Goal: Task Accomplishment & Management: Manage account settings

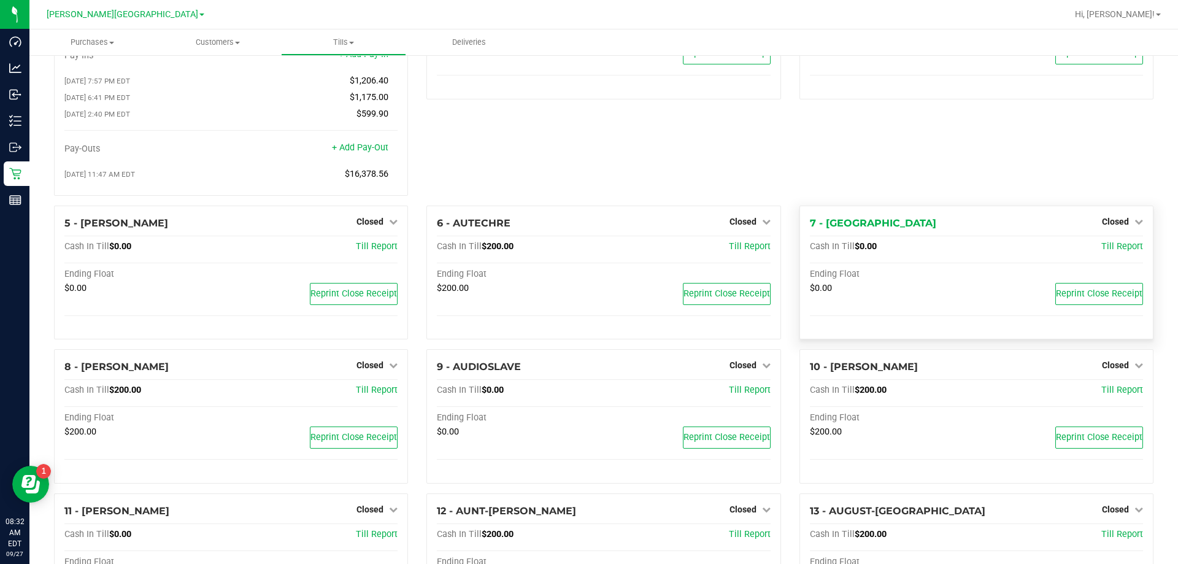
scroll to position [123, 0]
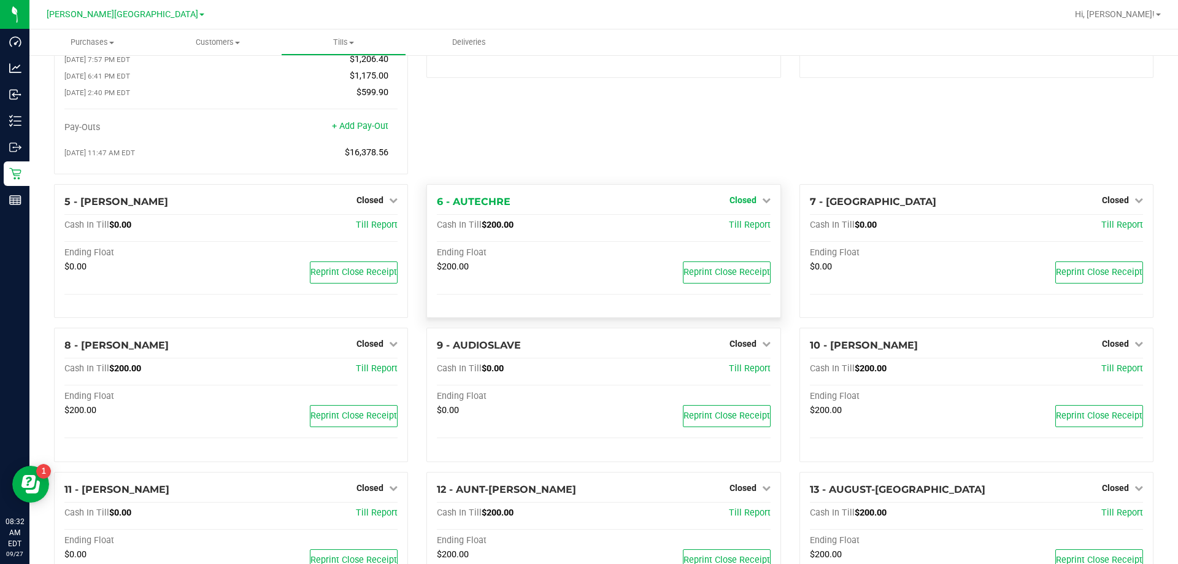
click at [739, 202] on span "Closed" at bounding box center [742, 200] width 27 height 10
click at [739, 226] on link "Open Till" at bounding box center [742, 225] width 33 height 10
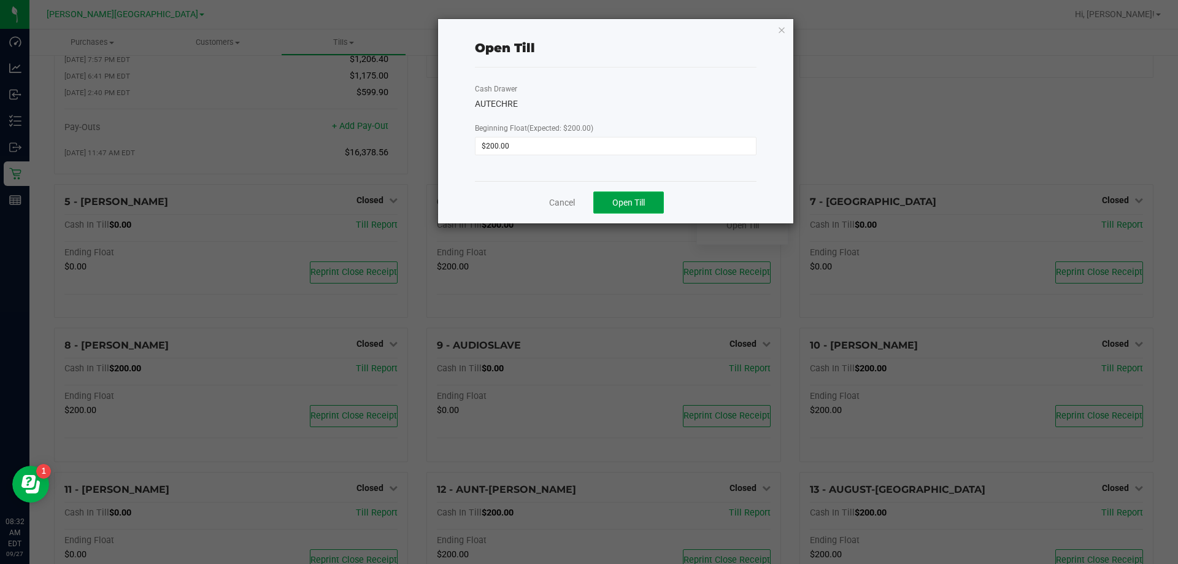
click at [626, 202] on span "Open Till" at bounding box center [628, 203] width 33 height 10
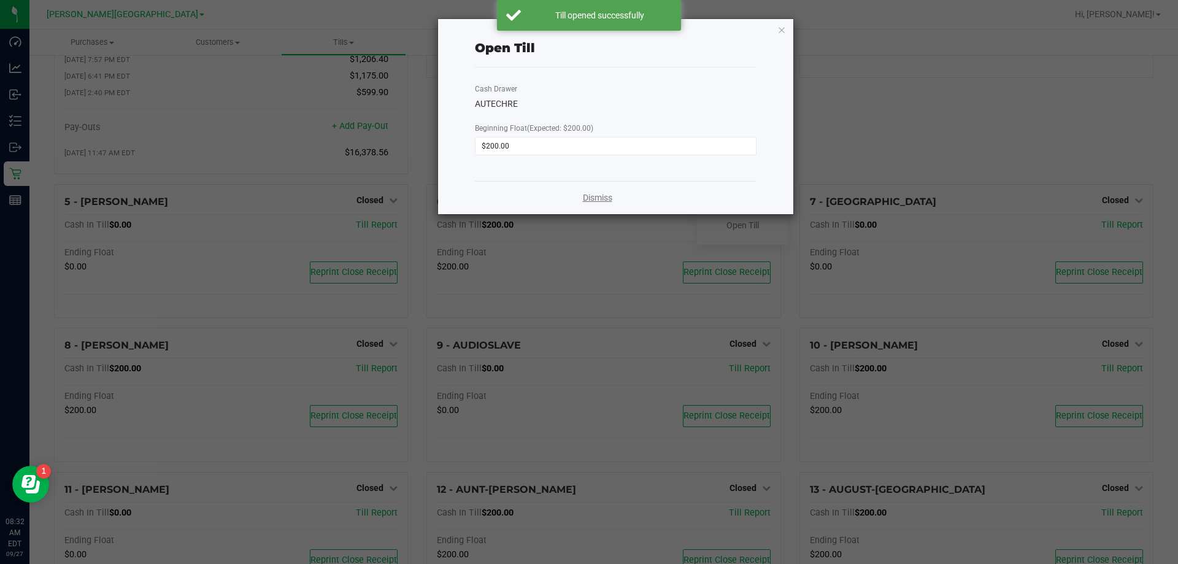
click at [597, 195] on link "Dismiss" at bounding box center [597, 197] width 29 height 13
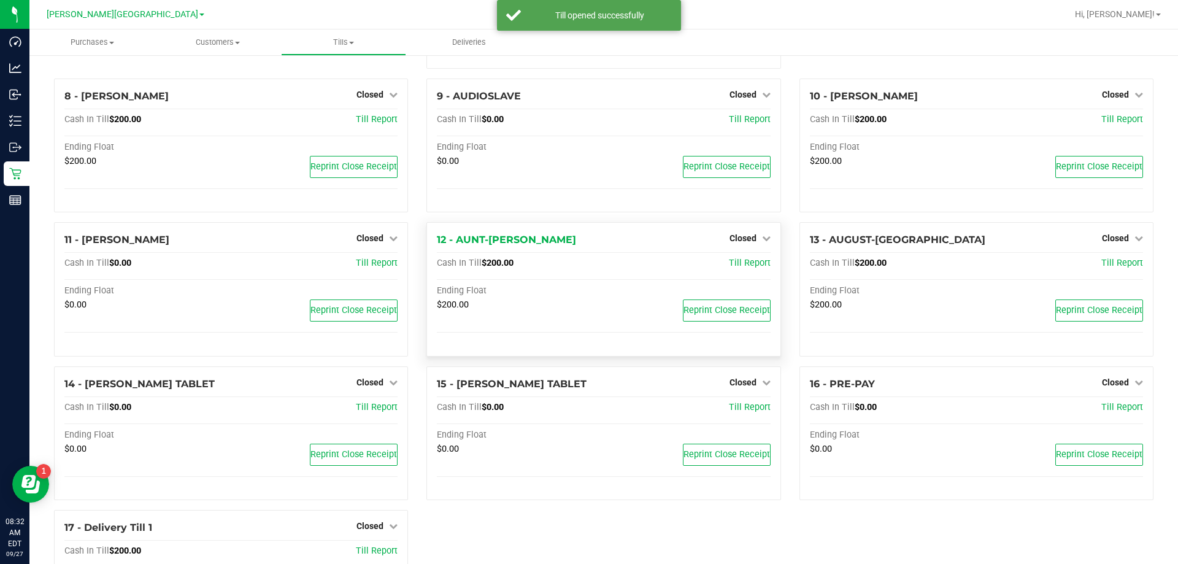
scroll to position [487, 0]
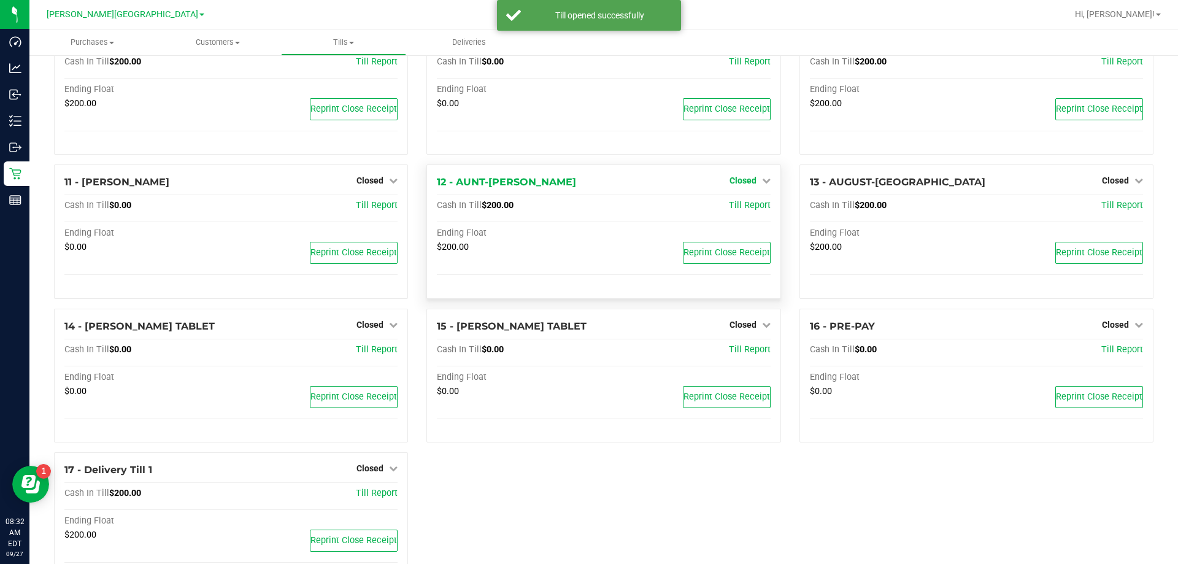
click at [735, 183] on span "Closed" at bounding box center [742, 180] width 27 height 10
click at [732, 211] on link "Open Till" at bounding box center [742, 206] width 33 height 10
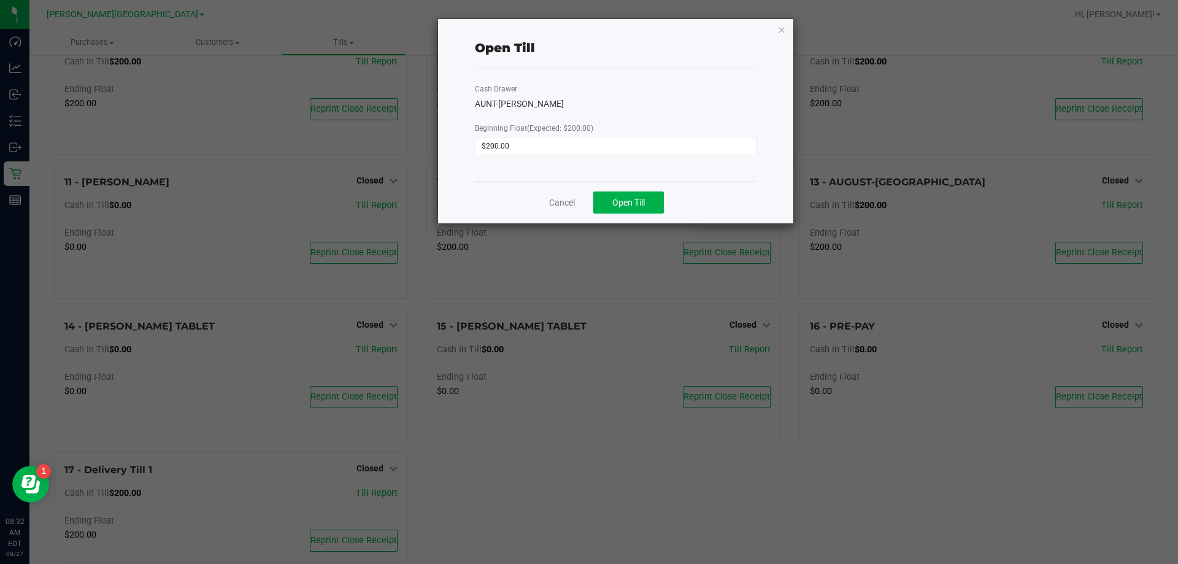
click at [618, 190] on div "Cancel Open Till" at bounding box center [616, 202] width 282 height 42
click at [619, 199] on span "Open Till" at bounding box center [628, 203] width 33 height 10
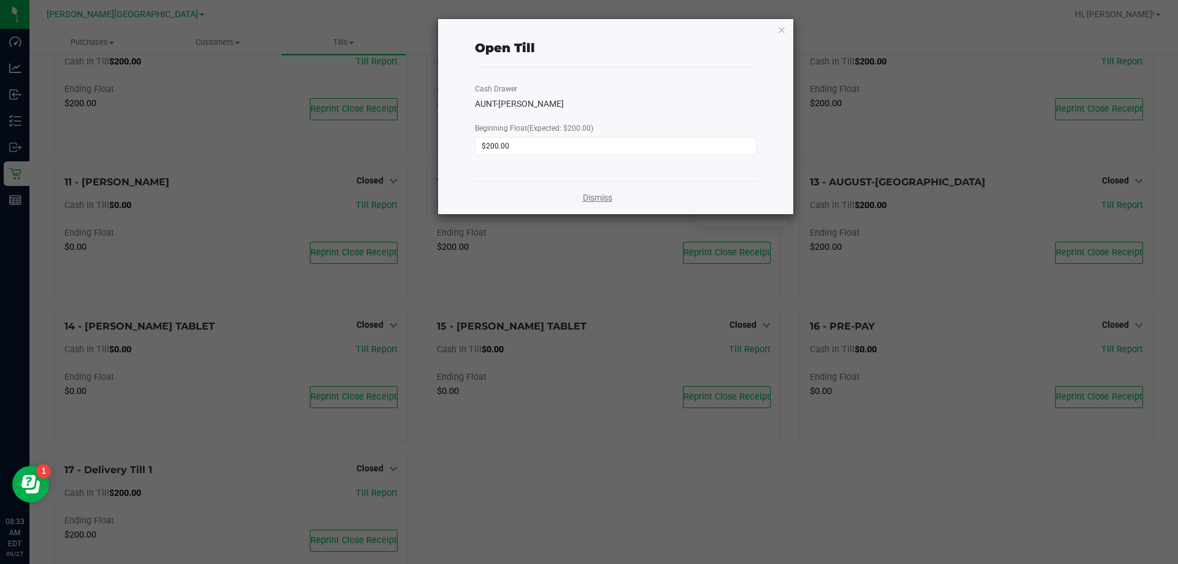
click at [591, 199] on link "Dismiss" at bounding box center [597, 197] width 29 height 13
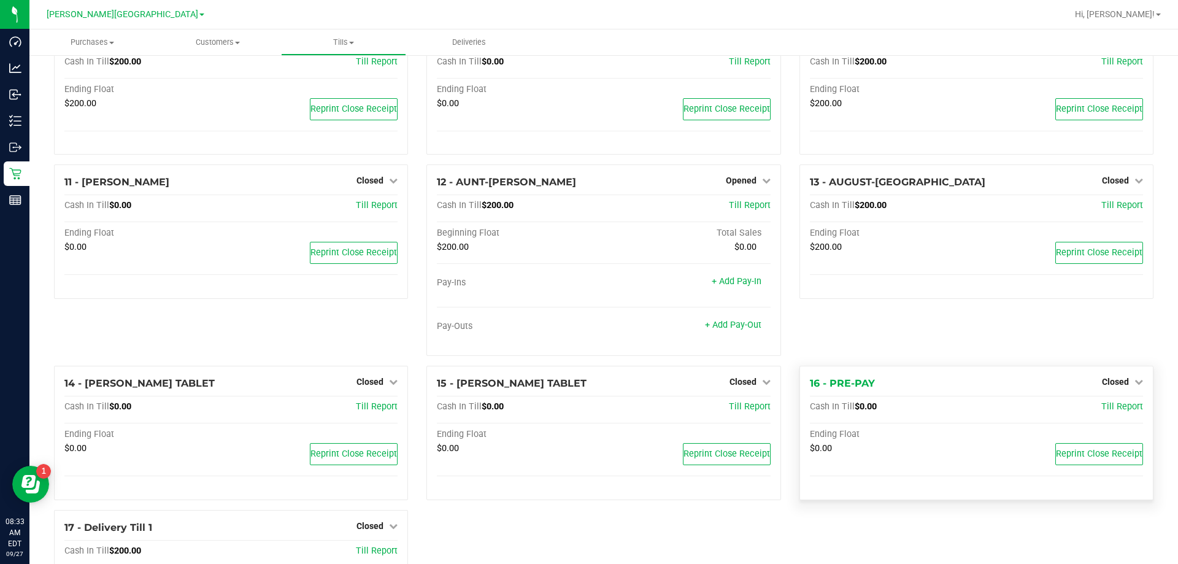
click at [1110, 389] on div "Closed" at bounding box center [1122, 381] width 41 height 15
click at [1111, 382] on span "Closed" at bounding box center [1115, 382] width 27 height 10
click at [1101, 412] on link "Open Till" at bounding box center [1115, 407] width 33 height 10
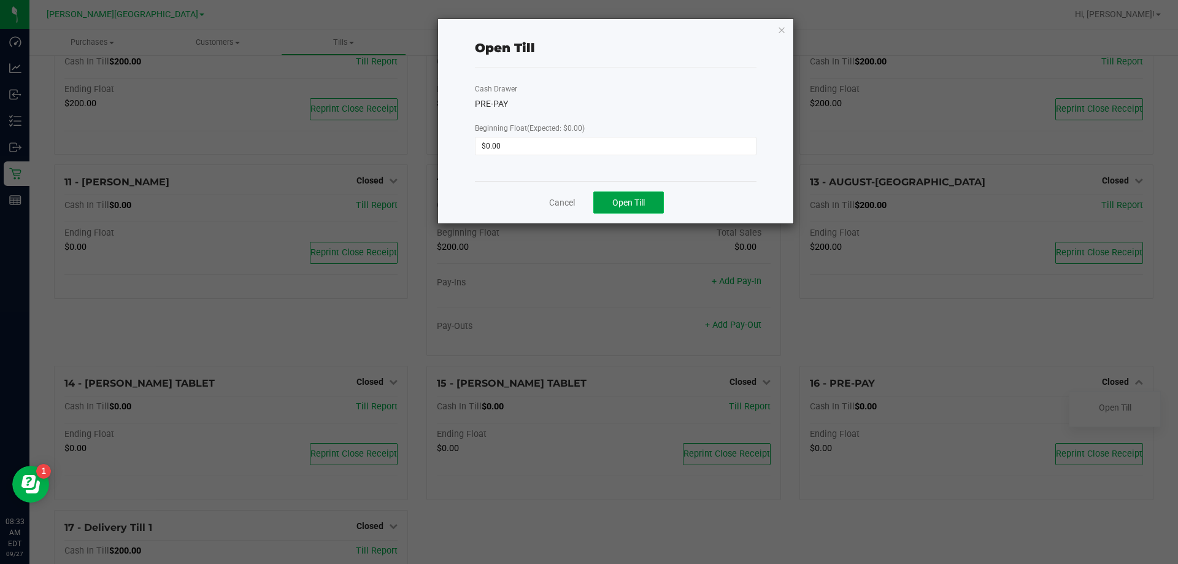
click at [621, 201] on span "Open Till" at bounding box center [628, 203] width 33 height 10
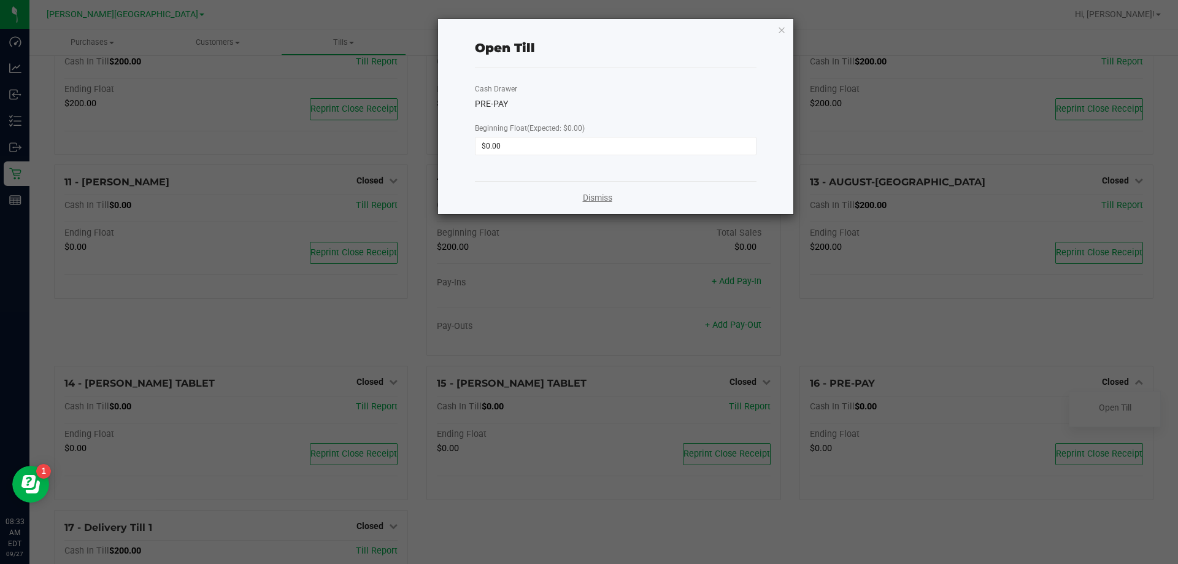
click at [602, 197] on link "Dismiss" at bounding box center [597, 197] width 29 height 13
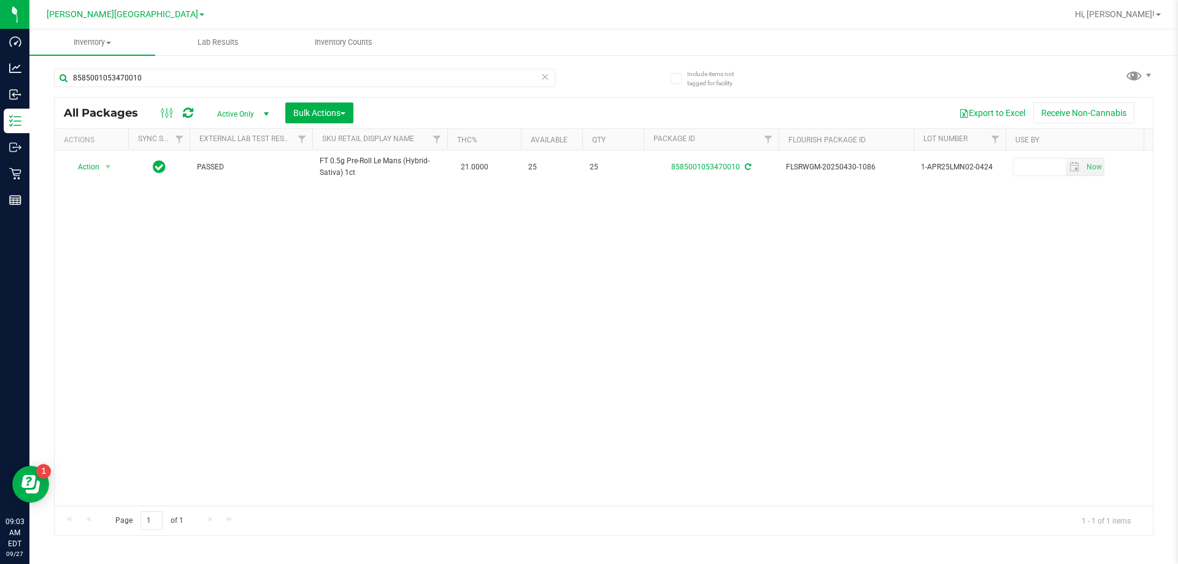
click at [157, 87] on div "8585001053470010" at bounding box center [304, 83] width 501 height 28
click at [156, 72] on input "8585001053470010" at bounding box center [304, 78] width 501 height 18
type input "6967158288493547"
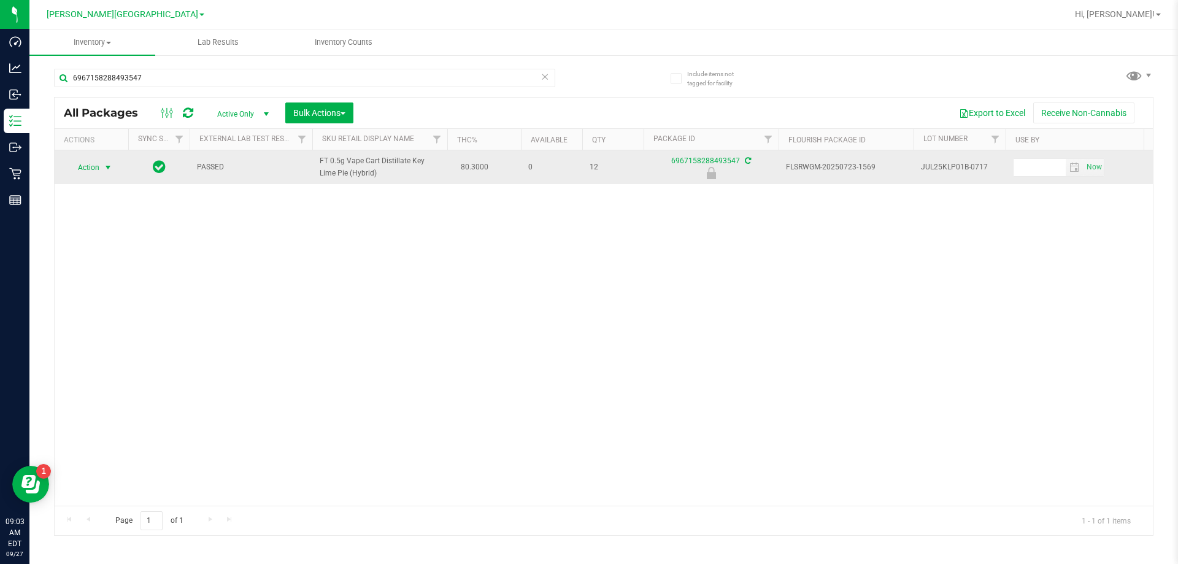
click at [95, 175] on span "Action" at bounding box center [83, 167] width 33 height 17
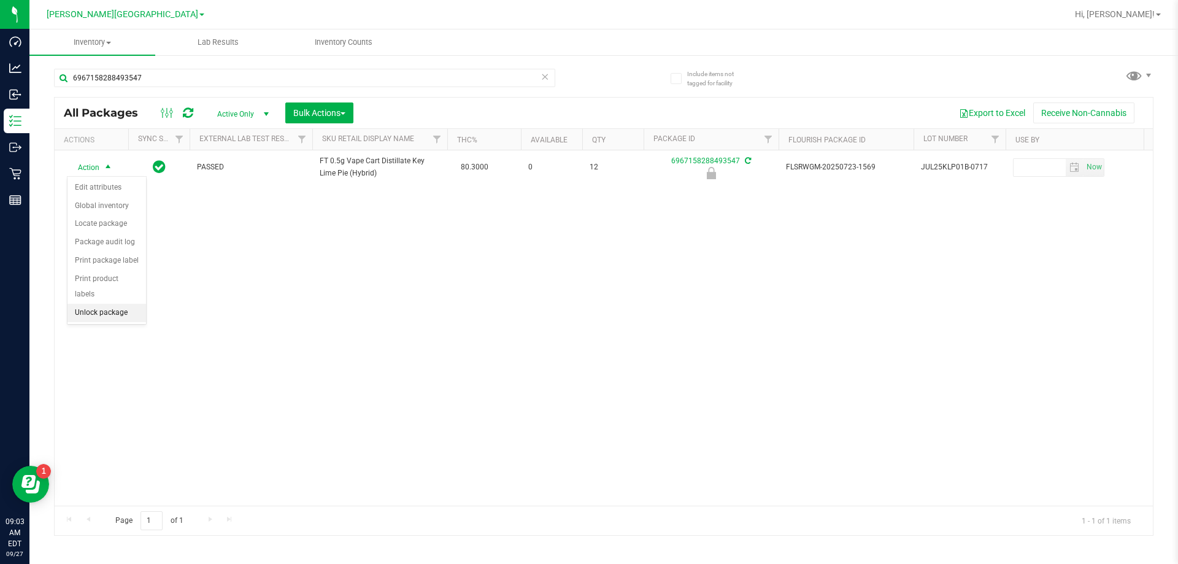
click at [120, 304] on li "Unlock package" at bounding box center [106, 313] width 79 height 18
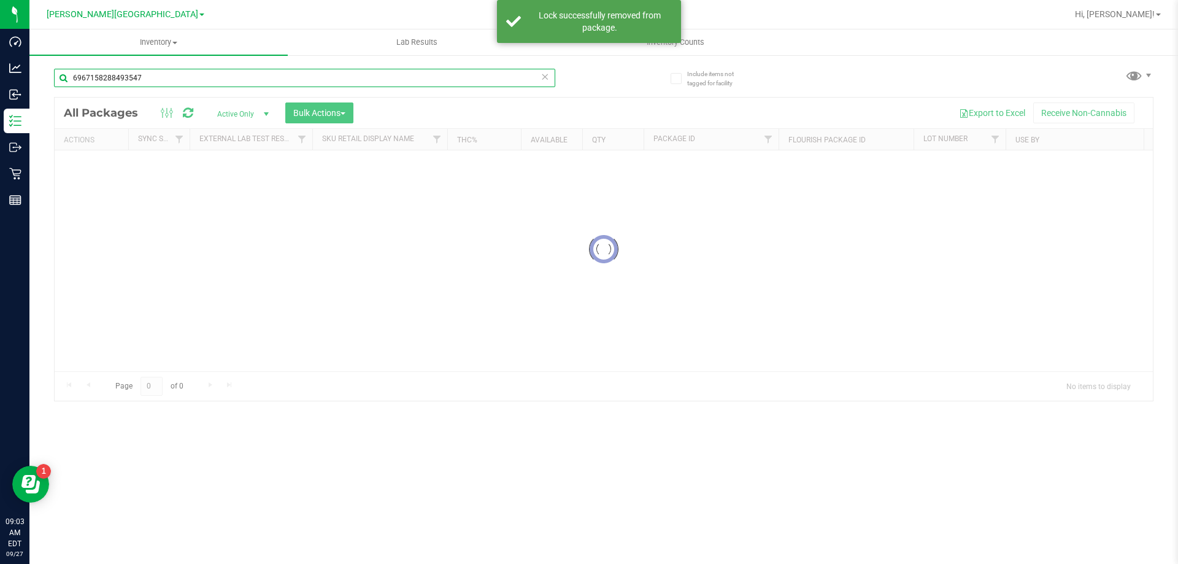
click at [132, 83] on input "6967158288493547" at bounding box center [304, 78] width 501 height 18
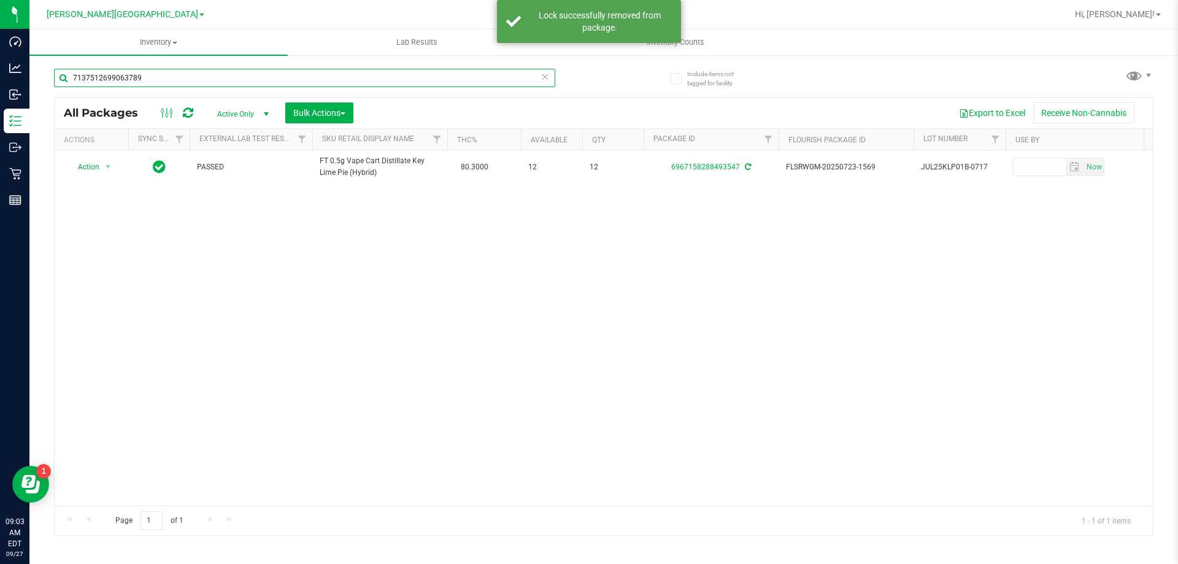
type input "7137512699063789"
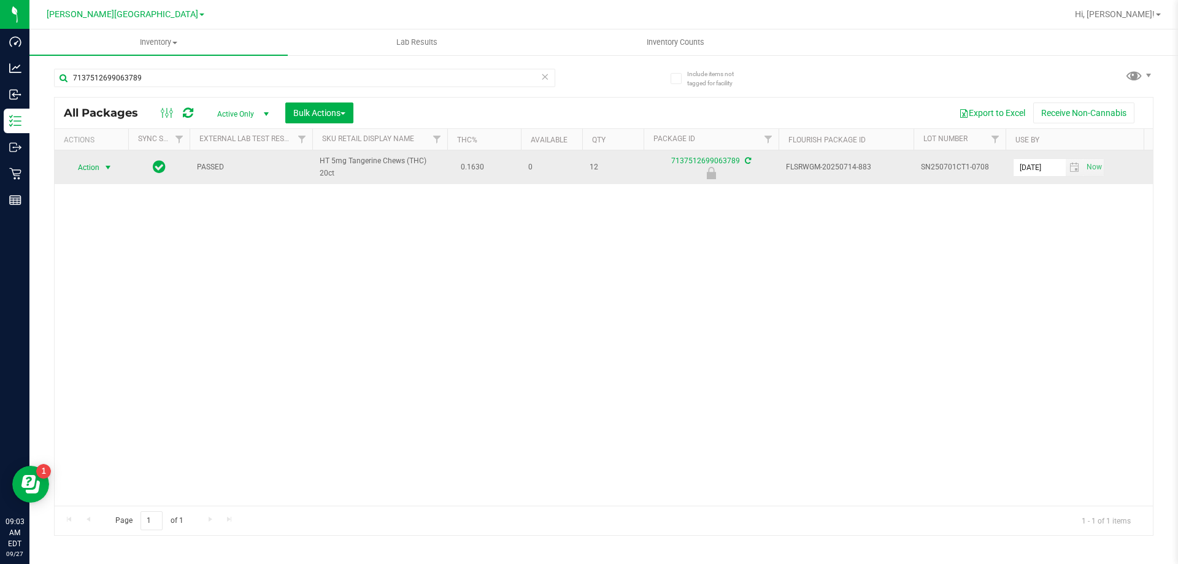
click at [103, 167] on span "select" at bounding box center [108, 168] width 10 height 10
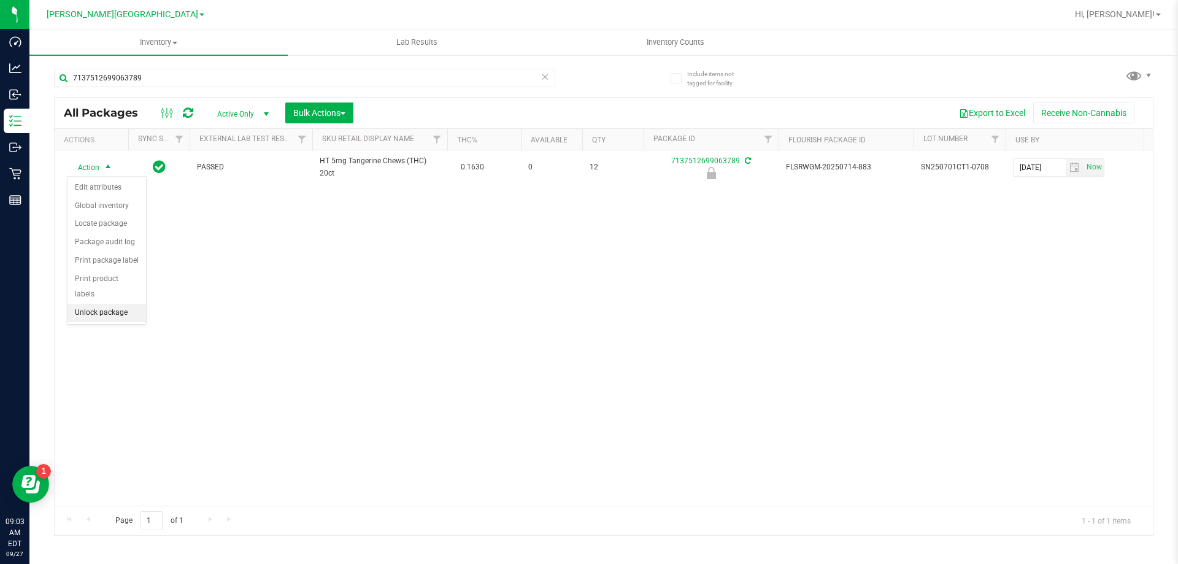
click at [123, 304] on li "Unlock package" at bounding box center [106, 313] width 79 height 18
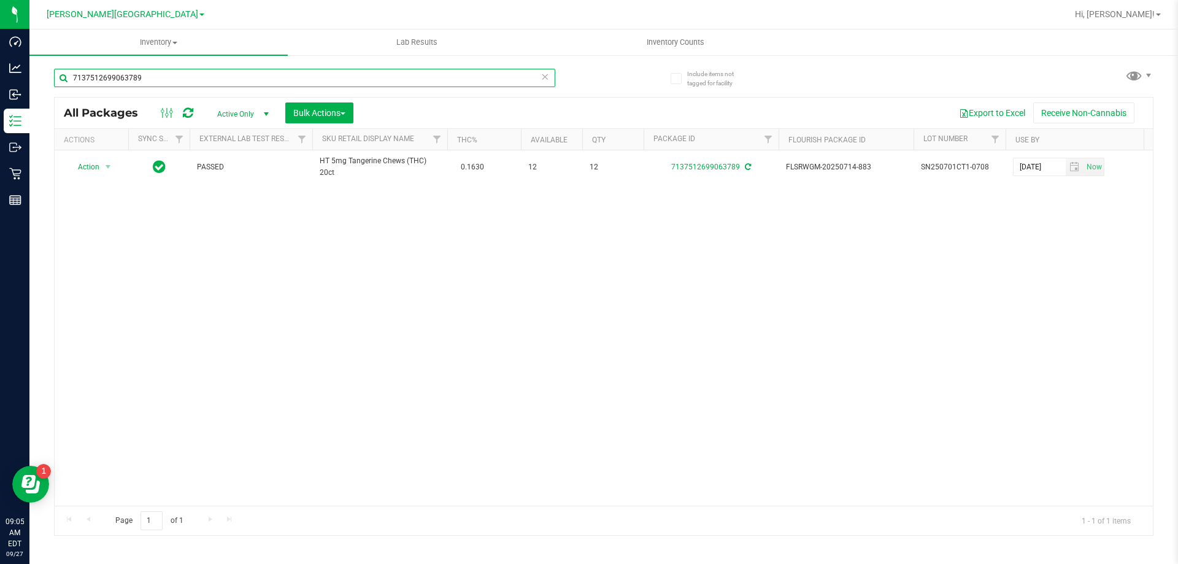
click at [129, 74] on input "7137512699063789" at bounding box center [304, 78] width 501 height 18
type input "6967158288493547"
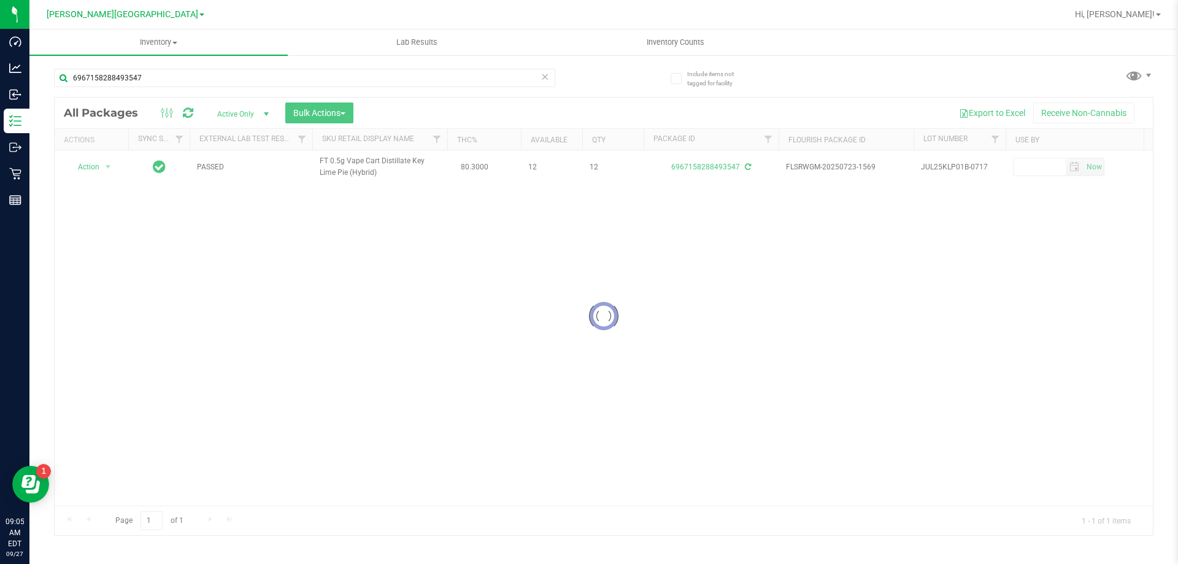
click at [104, 169] on div at bounding box center [604, 316] width 1098 height 437
click at [99, 167] on div at bounding box center [604, 316] width 1098 height 437
click at [99, 167] on span "Action" at bounding box center [83, 166] width 33 height 17
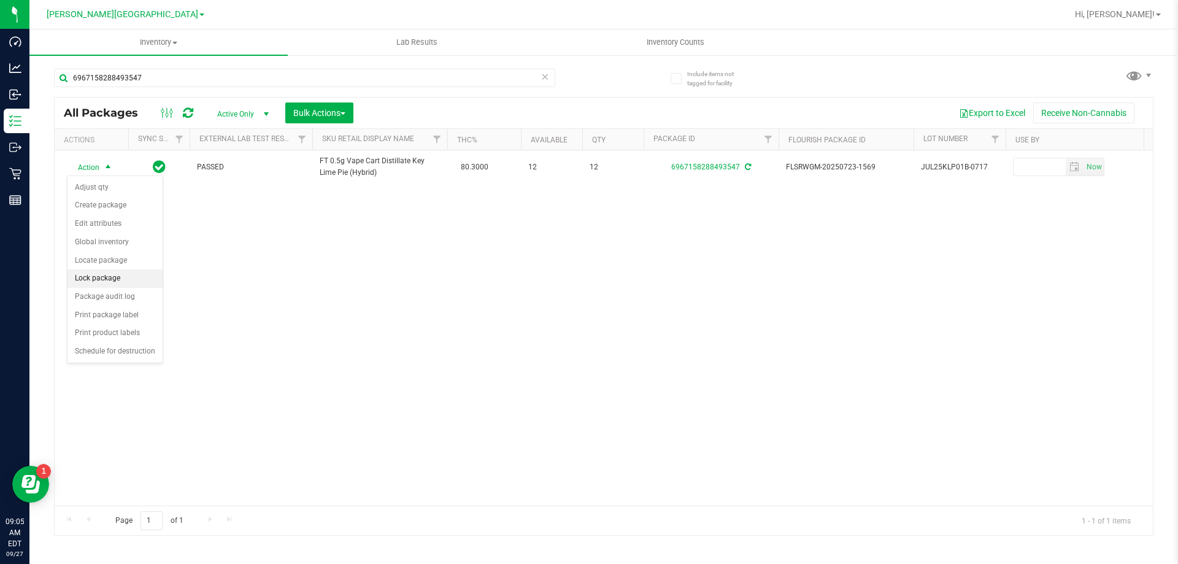
click at [117, 282] on li "Lock package" at bounding box center [114, 278] width 95 height 18
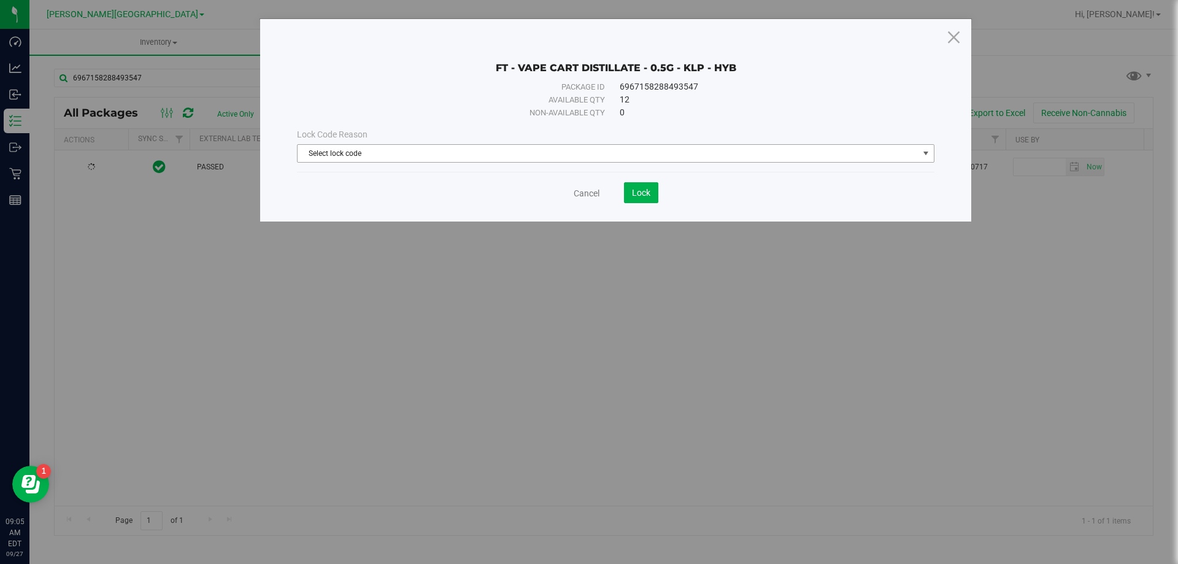
click at [432, 152] on span "Select lock code" at bounding box center [608, 153] width 621 height 17
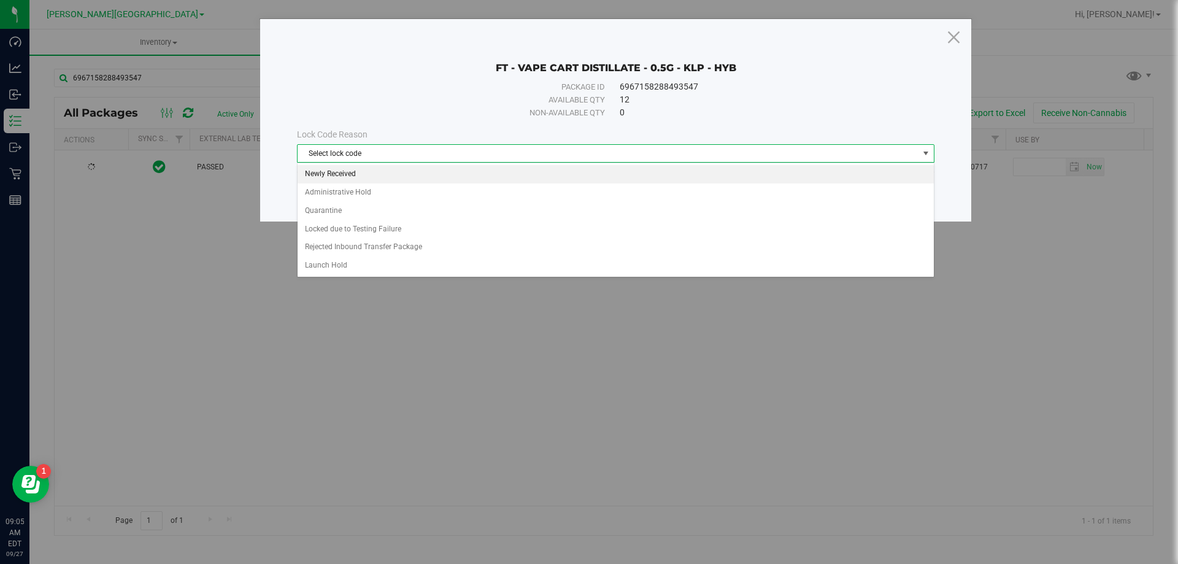
click at [406, 168] on li "Newly Received" at bounding box center [616, 174] width 636 height 18
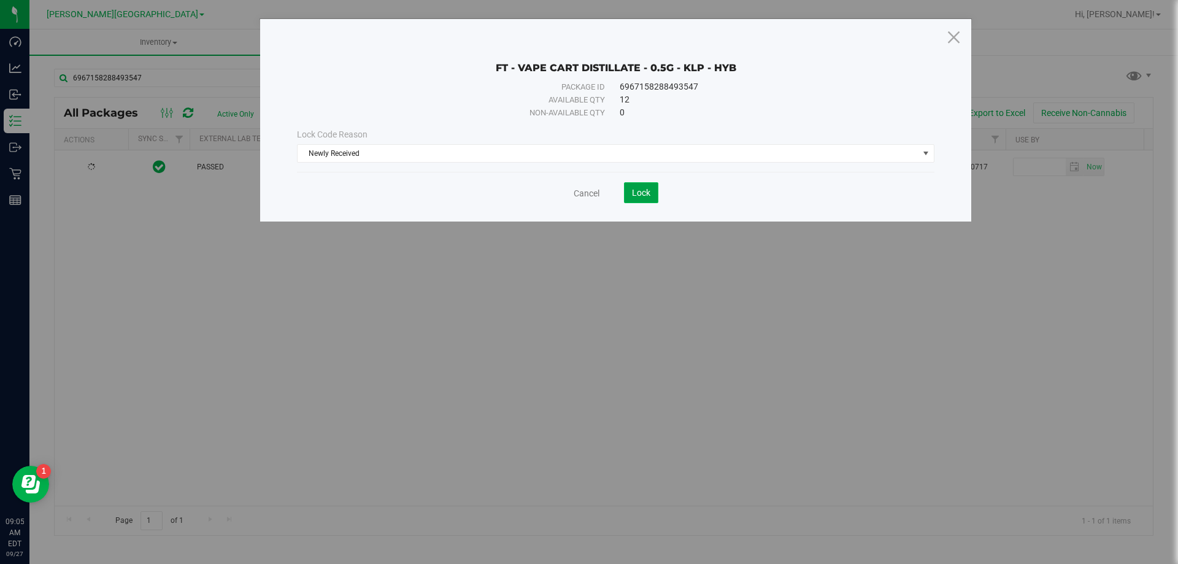
click at [642, 193] on span "Lock" at bounding box center [641, 193] width 18 height 10
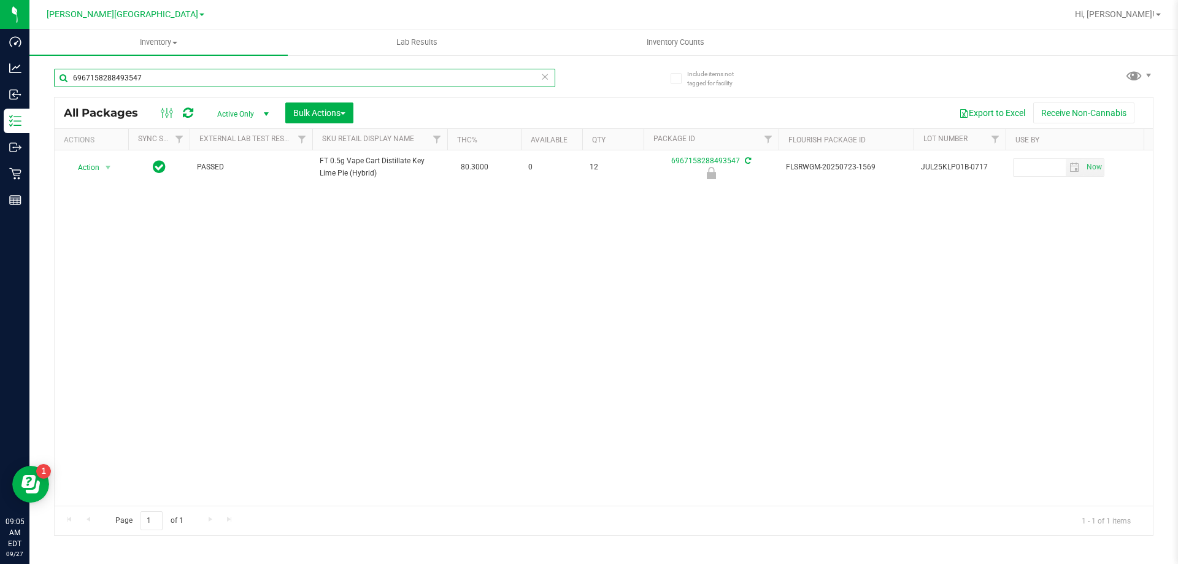
click at [190, 79] on input "6967158288493547" at bounding box center [304, 78] width 501 height 18
type input "4116521621816803"
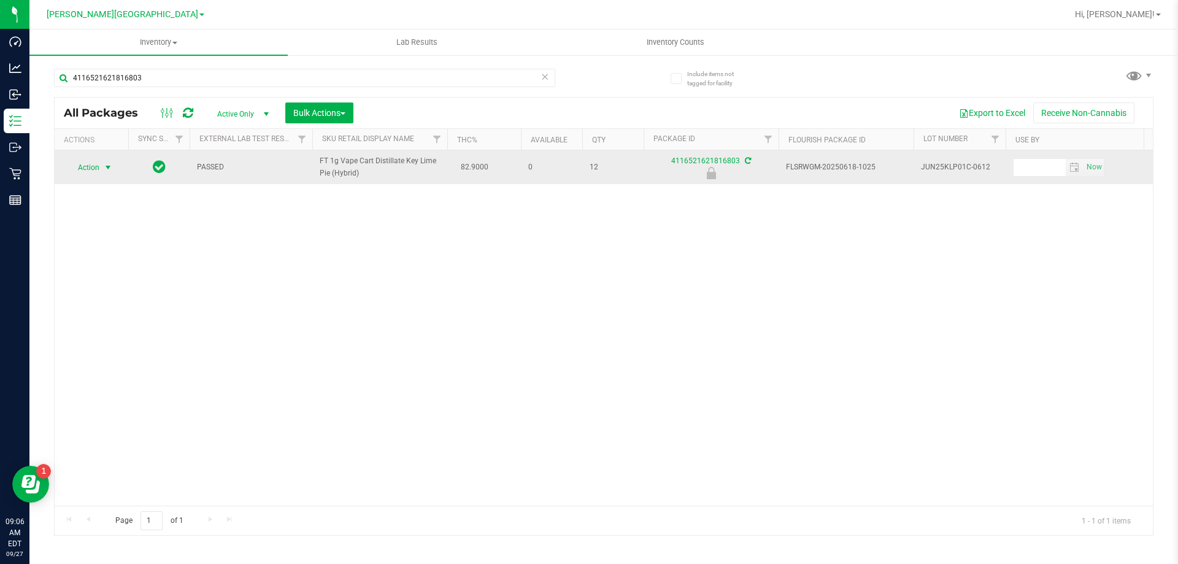
click at [106, 173] on span "select" at bounding box center [108, 167] width 15 height 17
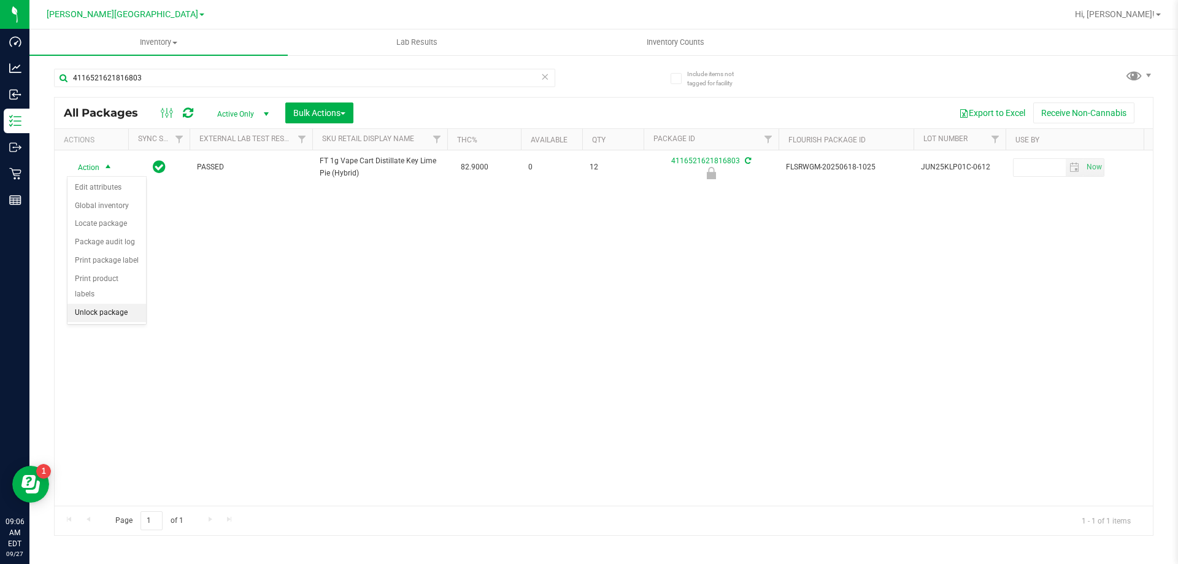
click at [102, 304] on li "Unlock package" at bounding box center [106, 313] width 79 height 18
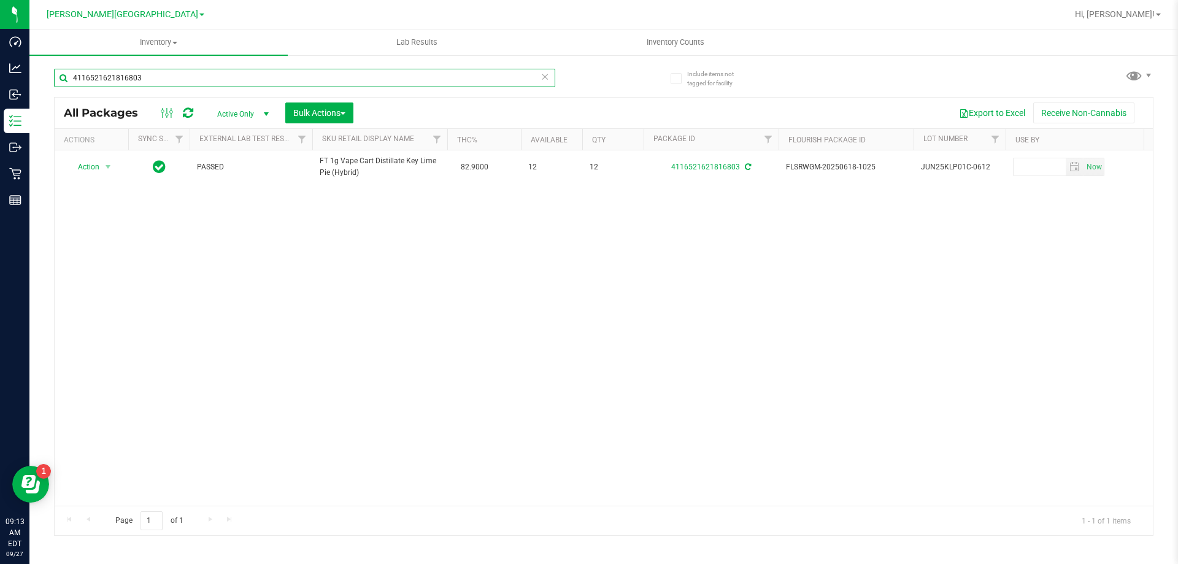
click at [237, 77] on input "4116521621816803" at bounding box center [304, 78] width 501 height 18
type input "5520801888569260"
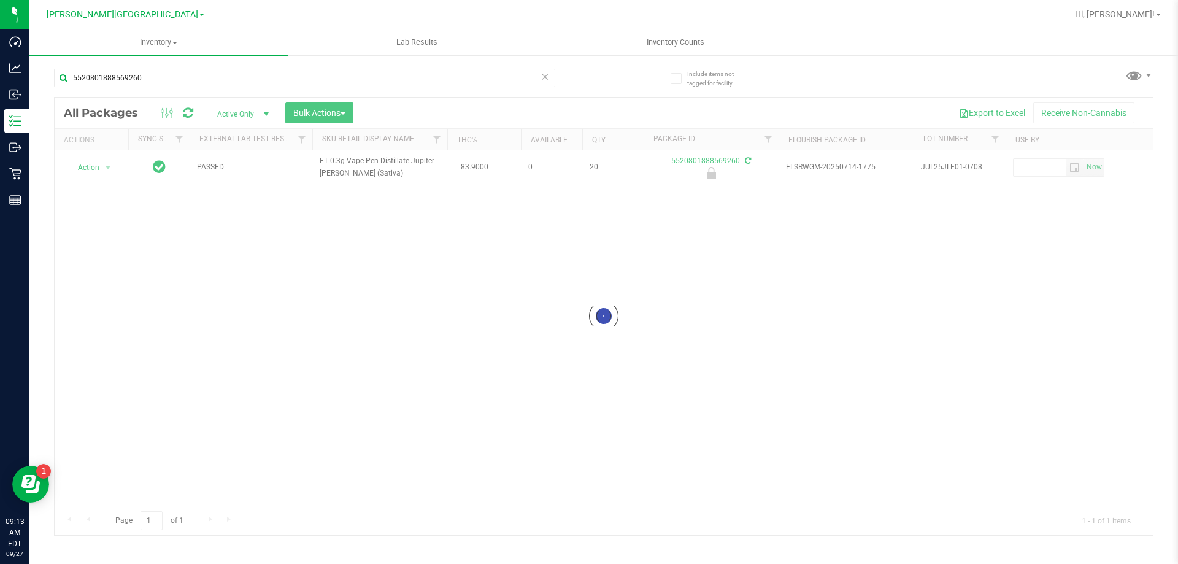
click at [100, 165] on div at bounding box center [604, 316] width 1098 height 437
click at [100, 166] on div "Action Action Edit attributes Global inventory Locate package Package audit log…" at bounding box center [91, 167] width 59 height 17
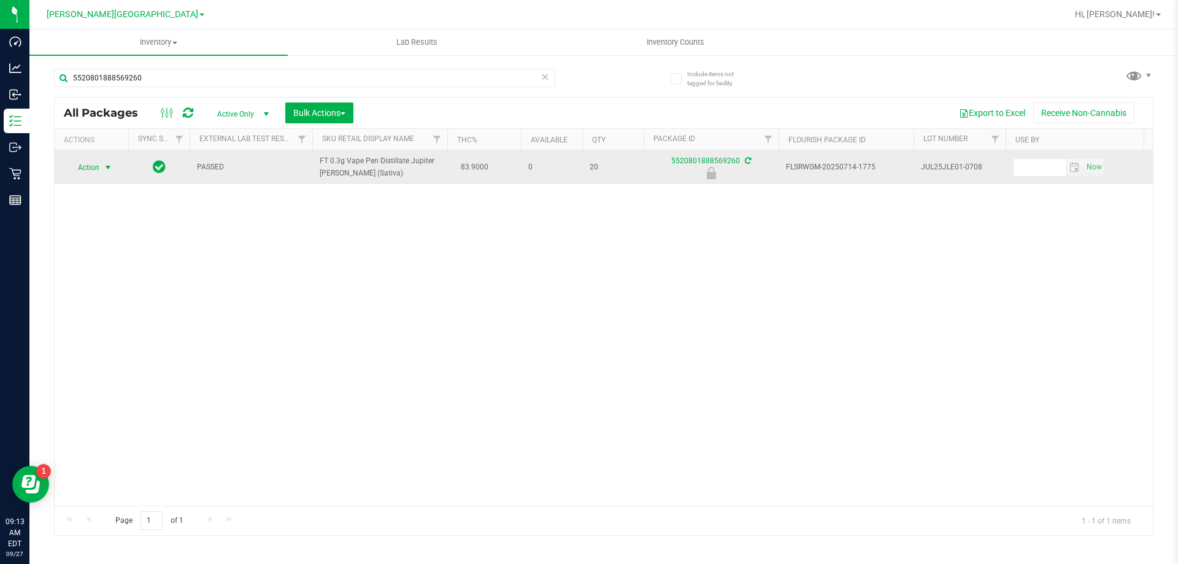
click at [99, 167] on span "Action" at bounding box center [83, 167] width 33 height 17
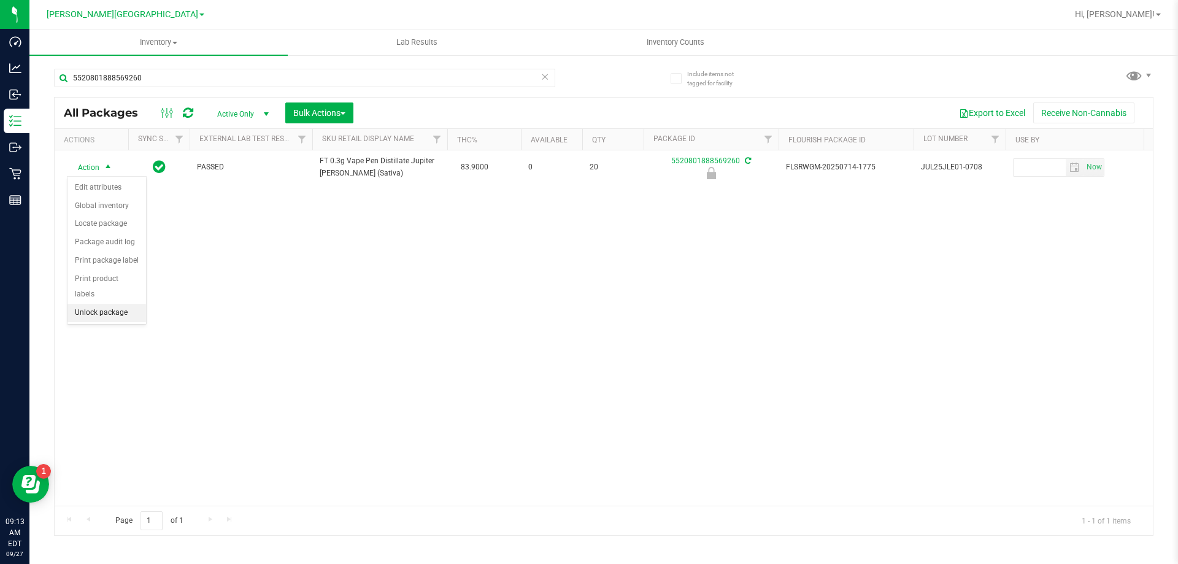
click at [118, 304] on li "Unlock package" at bounding box center [106, 313] width 79 height 18
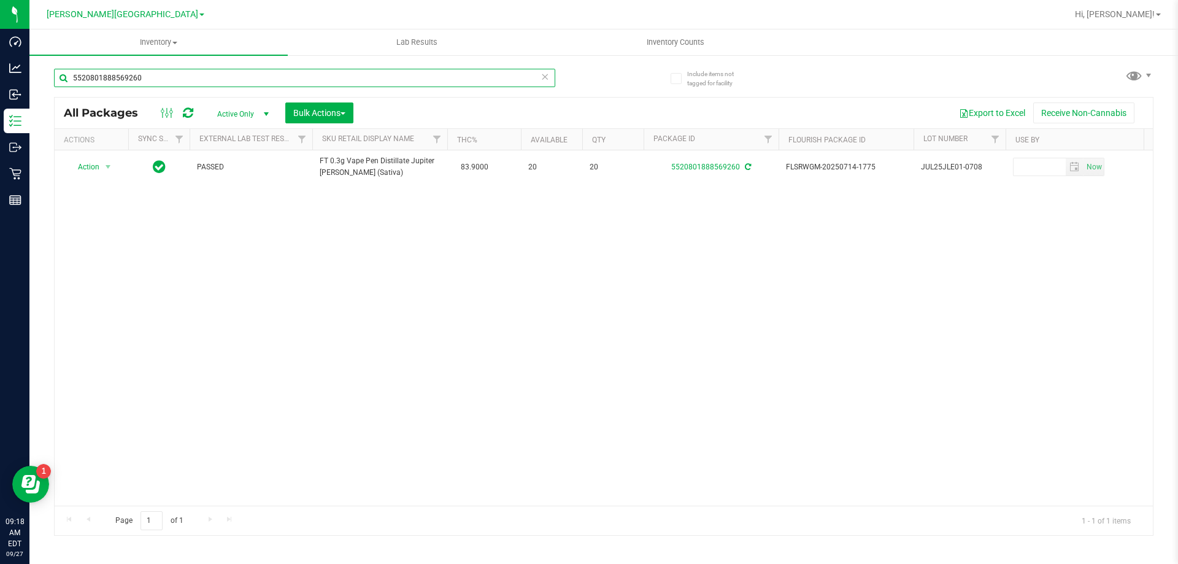
click at [180, 80] on input "5520801888569260" at bounding box center [304, 78] width 501 height 18
type input "2506684850197473"
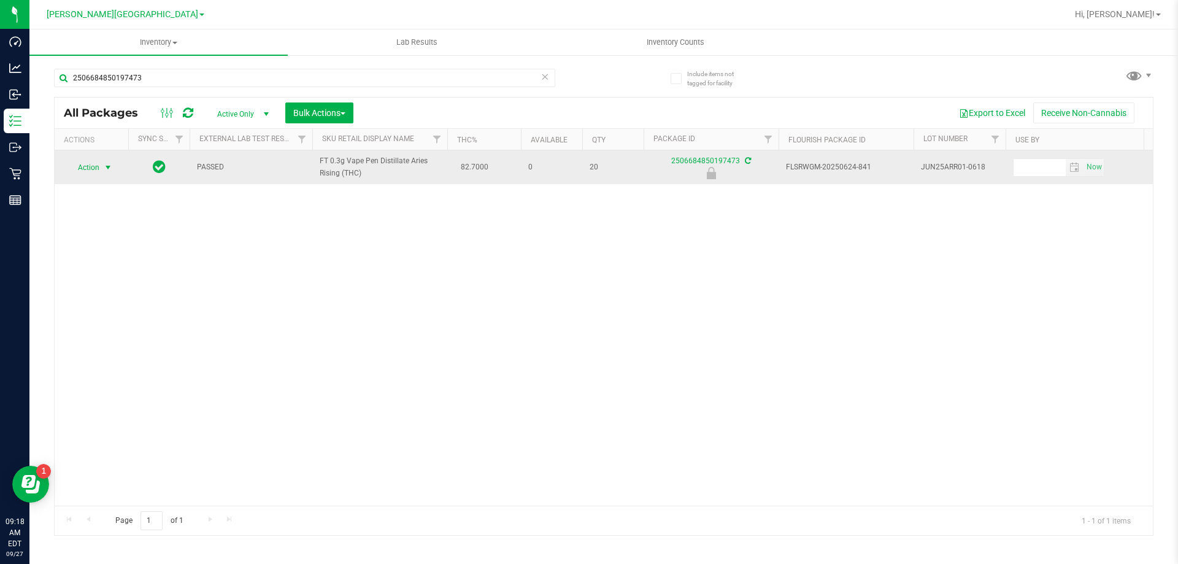
click at [101, 169] on span "select" at bounding box center [108, 167] width 15 height 17
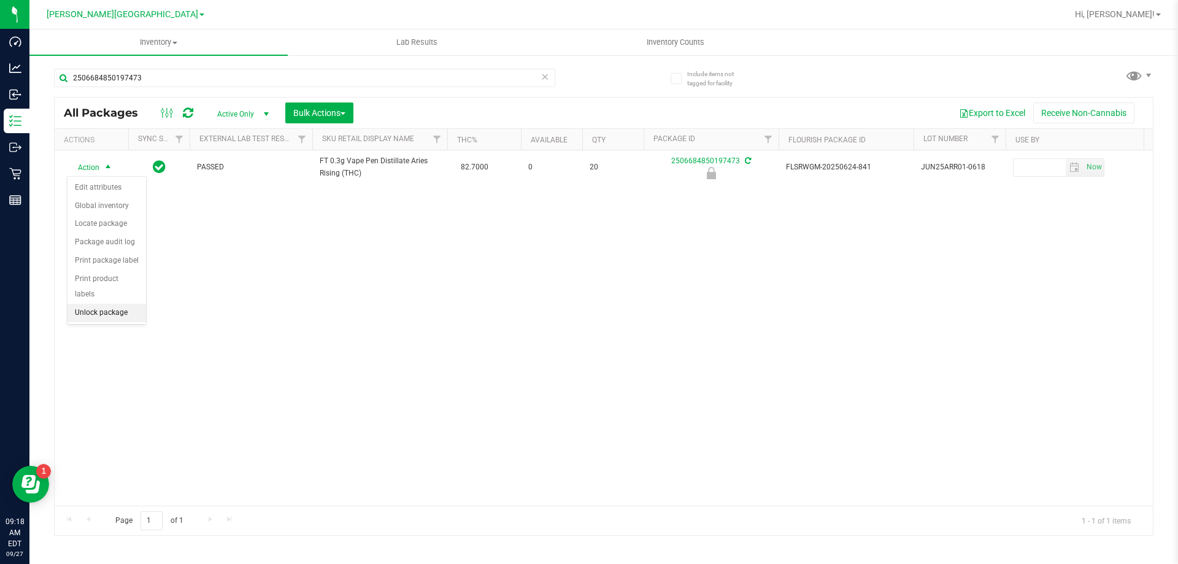
click at [123, 304] on li "Unlock package" at bounding box center [106, 313] width 79 height 18
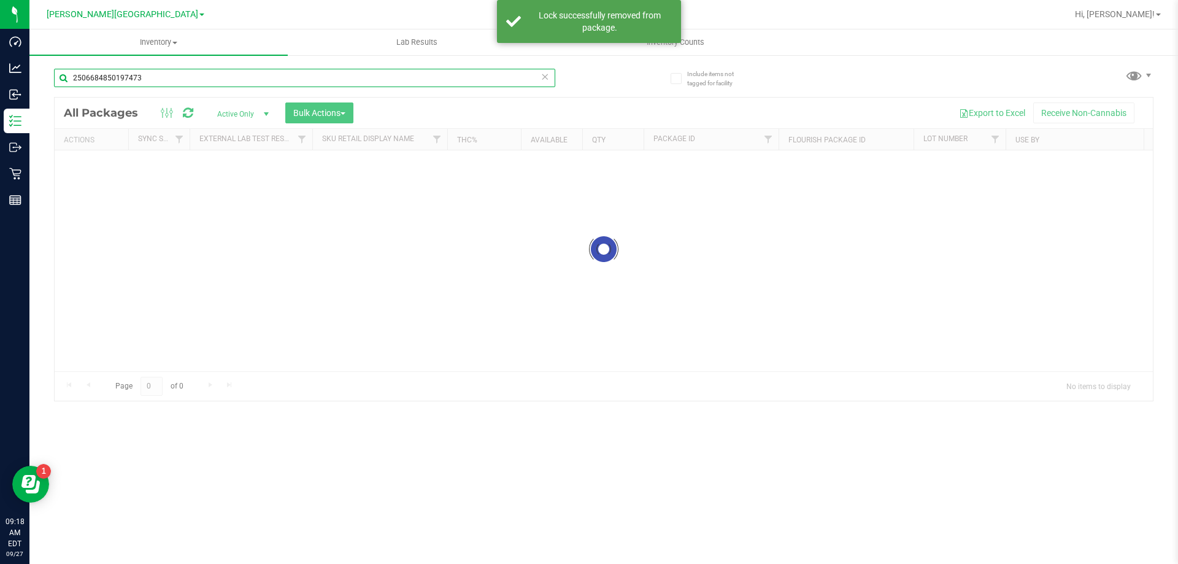
click at [149, 78] on input "2506684850197473" at bounding box center [304, 78] width 501 height 18
click at [149, 78] on div "Inventory All packages All inventory Waste log Create inventory Lab Results Inv…" at bounding box center [603, 296] width 1148 height 534
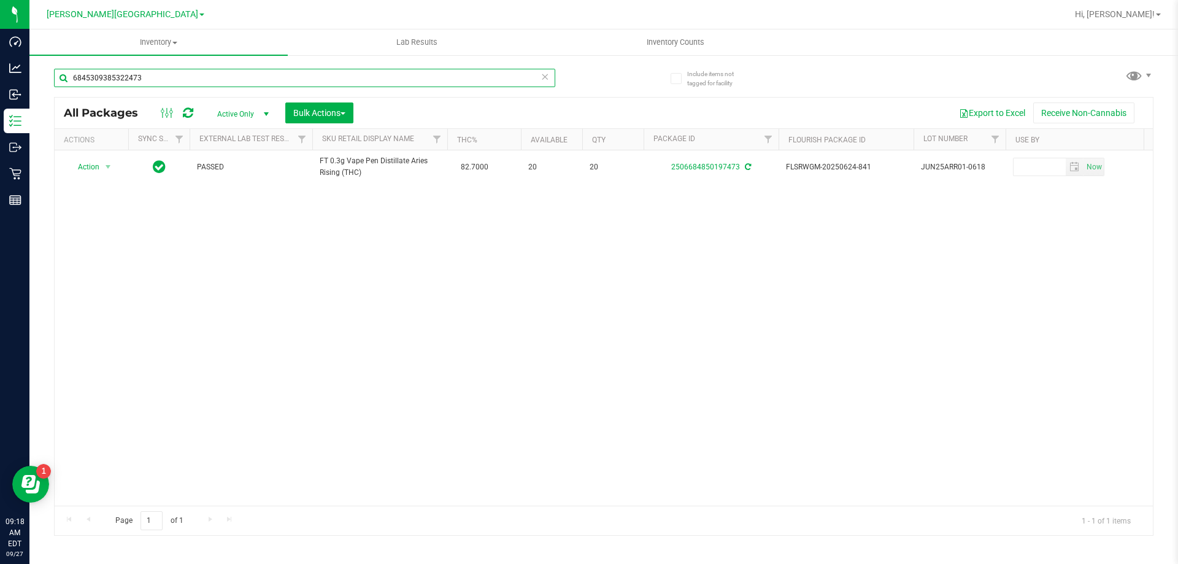
type input "6845309385322473"
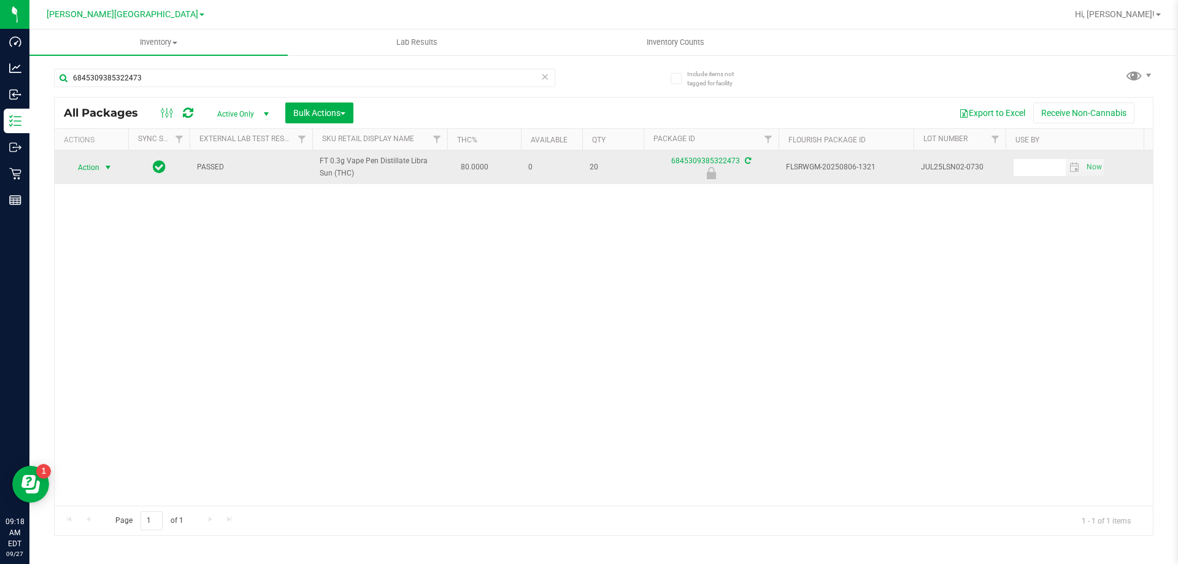
click at [84, 166] on span "Action" at bounding box center [83, 167] width 33 height 17
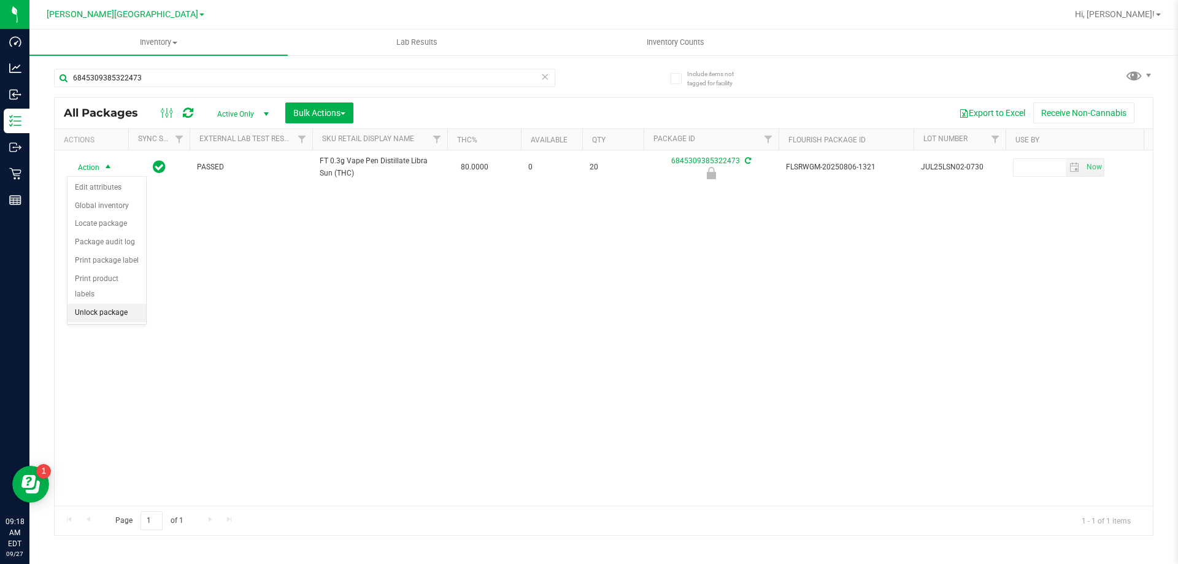
click at [105, 304] on li "Unlock package" at bounding box center [106, 313] width 79 height 18
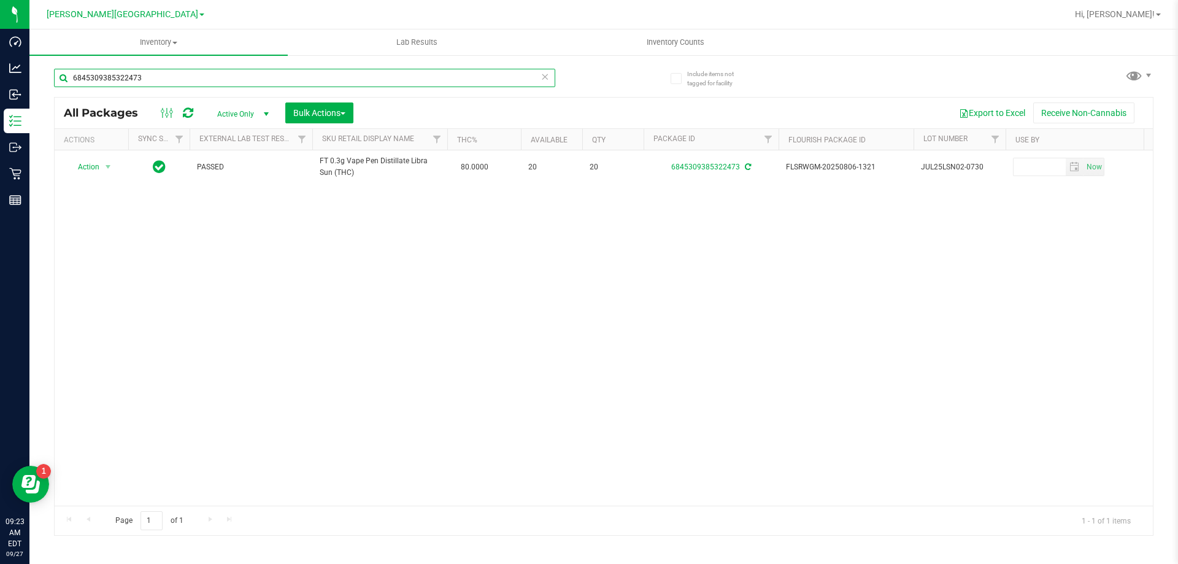
click at [158, 79] on input "6845309385322473" at bounding box center [304, 78] width 501 height 18
click at [147, 79] on input "6276981734182134" at bounding box center [304, 78] width 501 height 18
click at [147, 79] on input "3177103963805744" at bounding box center [304, 78] width 501 height 18
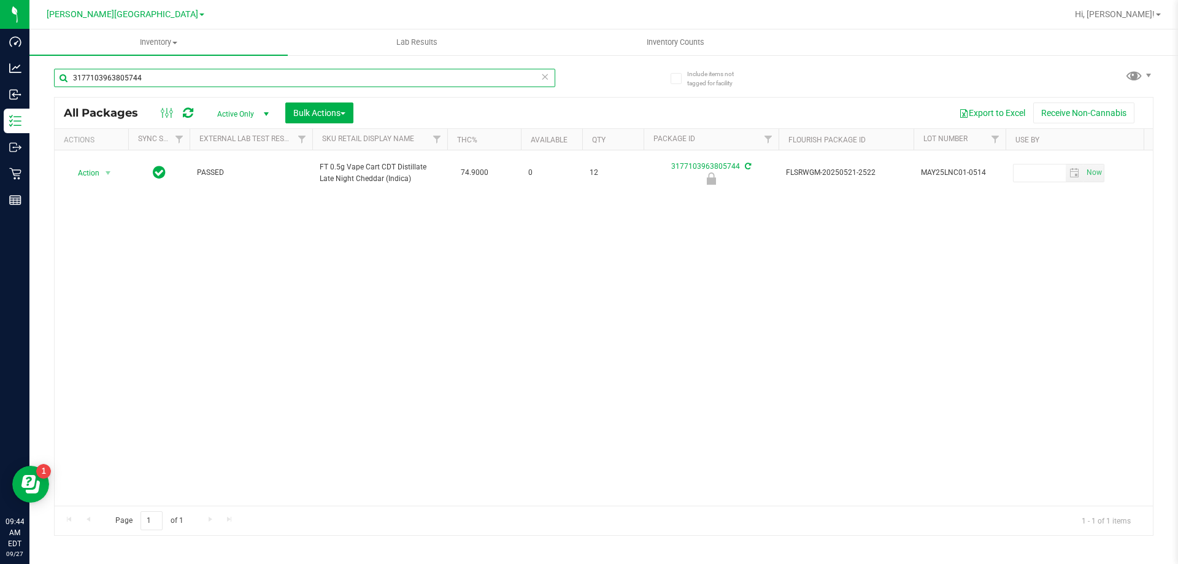
click at [147, 79] on input "3177103963805744" at bounding box center [304, 78] width 501 height 18
type input "2839994797994180"
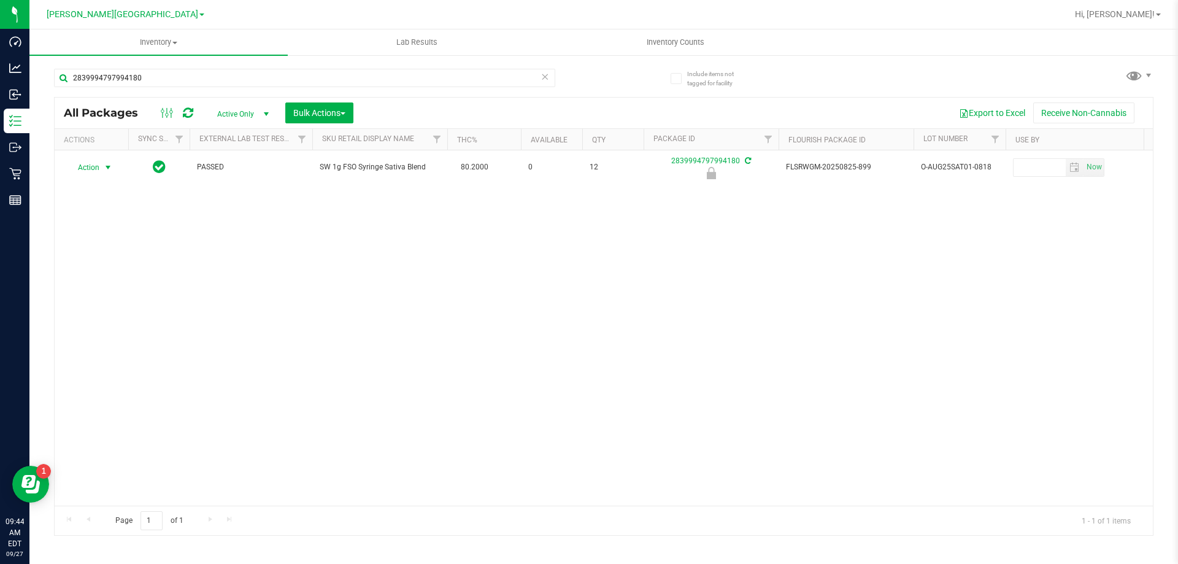
click at [88, 171] on span "Action" at bounding box center [83, 167] width 33 height 17
click at [121, 304] on li "Unlock package" at bounding box center [106, 313] width 79 height 18
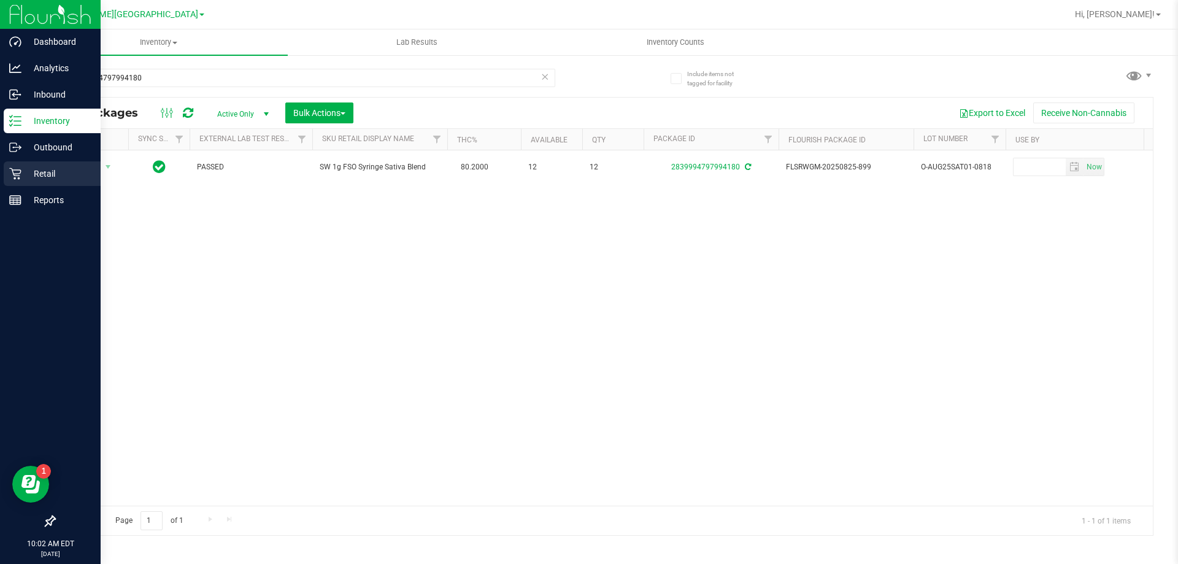
click at [29, 168] on p "Retail" at bounding box center [58, 173] width 74 height 15
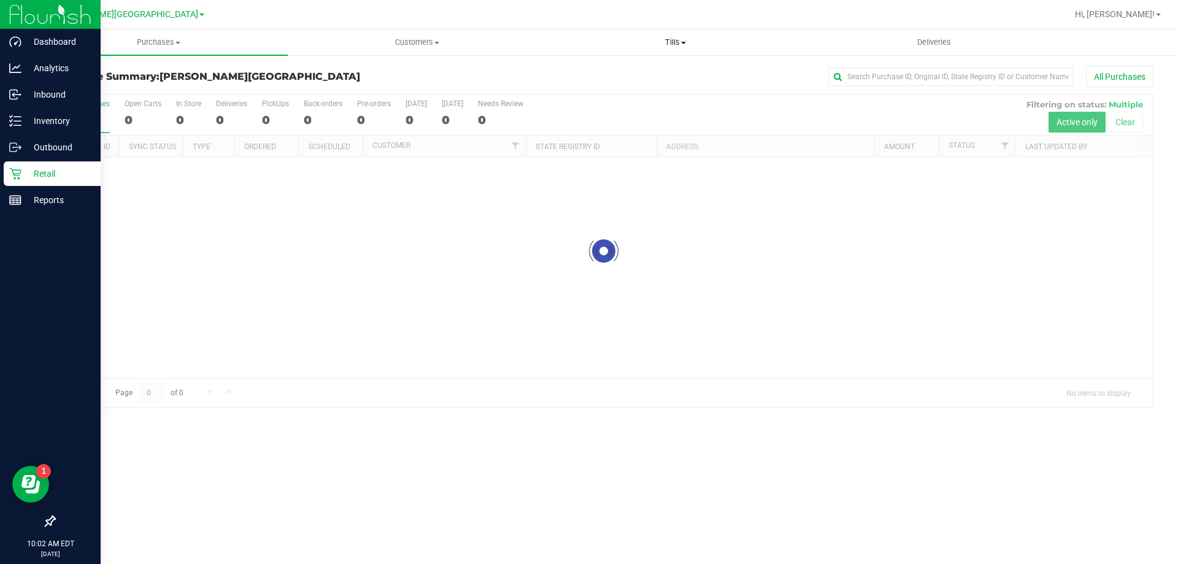
click at [667, 49] on uib-tab-heading "Tills Manage tills Reconcile e-payments" at bounding box center [675, 42] width 257 height 25
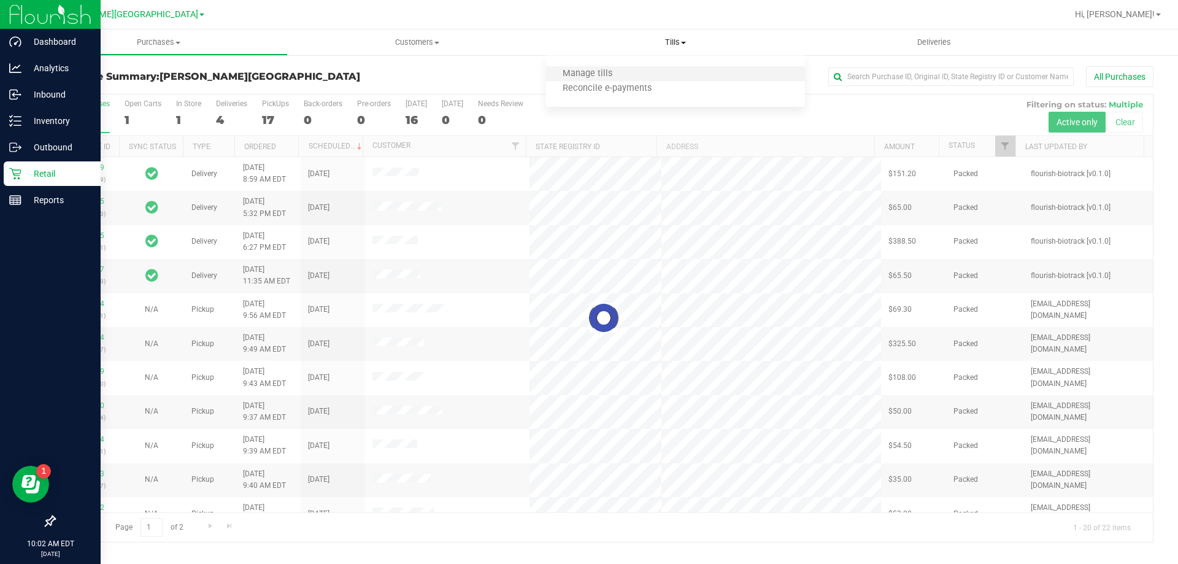
click at [647, 69] on li "Manage tills" at bounding box center [675, 74] width 258 height 15
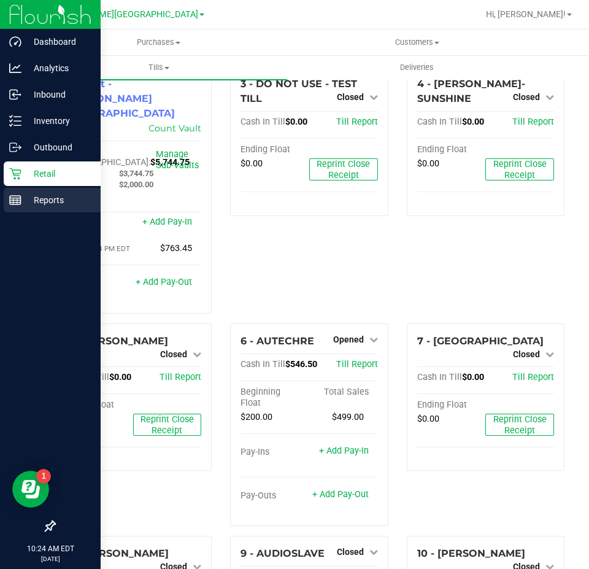
click at [34, 194] on p "Reports" at bounding box center [58, 200] width 74 height 15
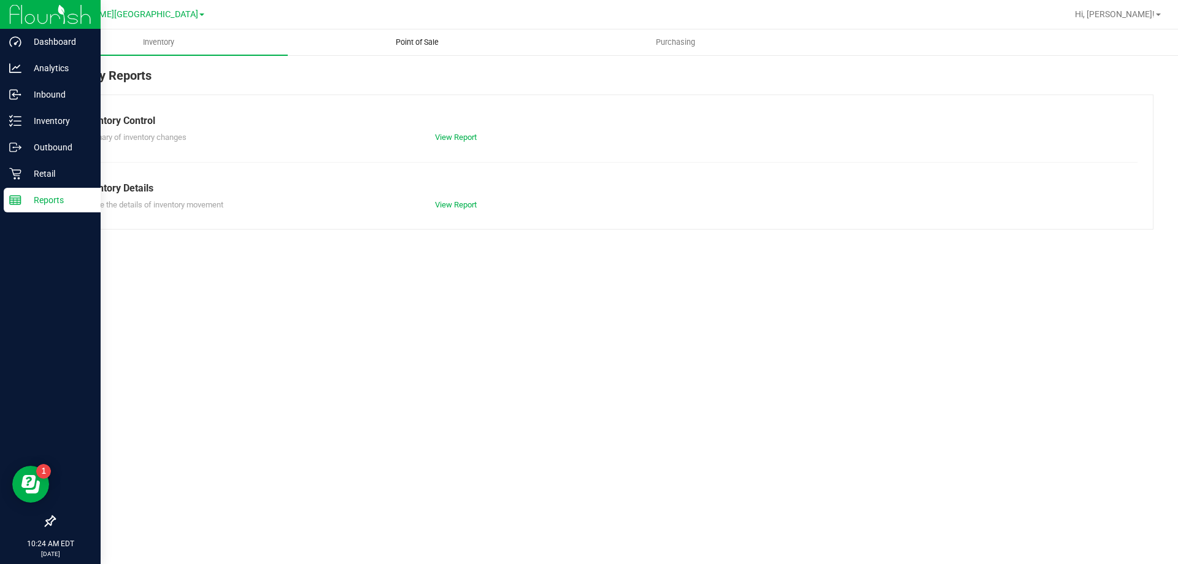
click at [442, 44] on span "Point of Sale" at bounding box center [417, 42] width 76 height 11
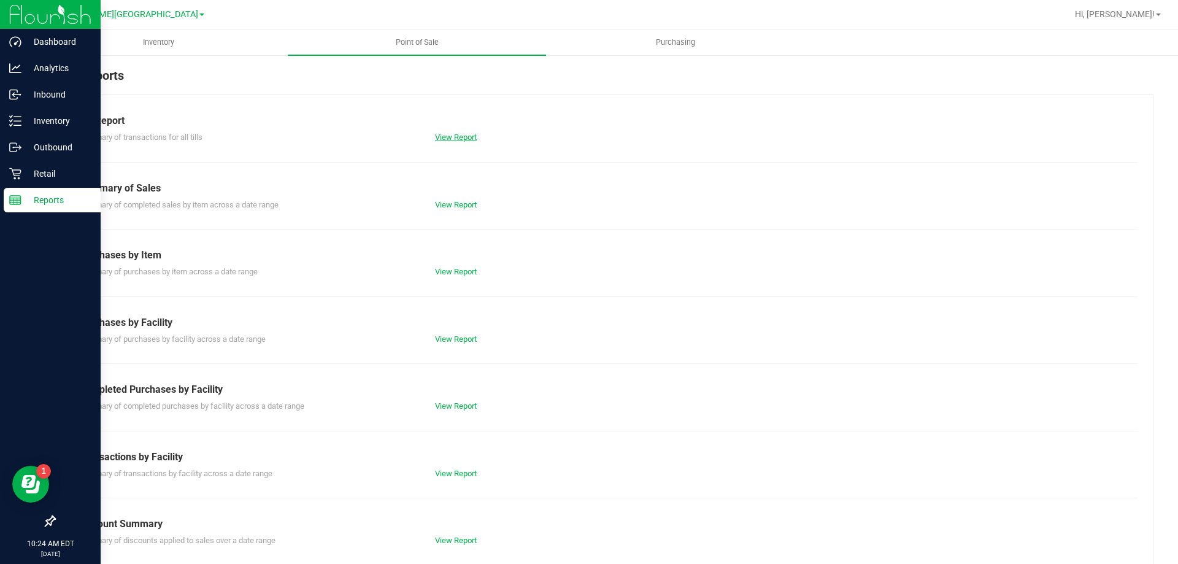
click at [453, 136] on link "View Report" at bounding box center [456, 137] width 42 height 9
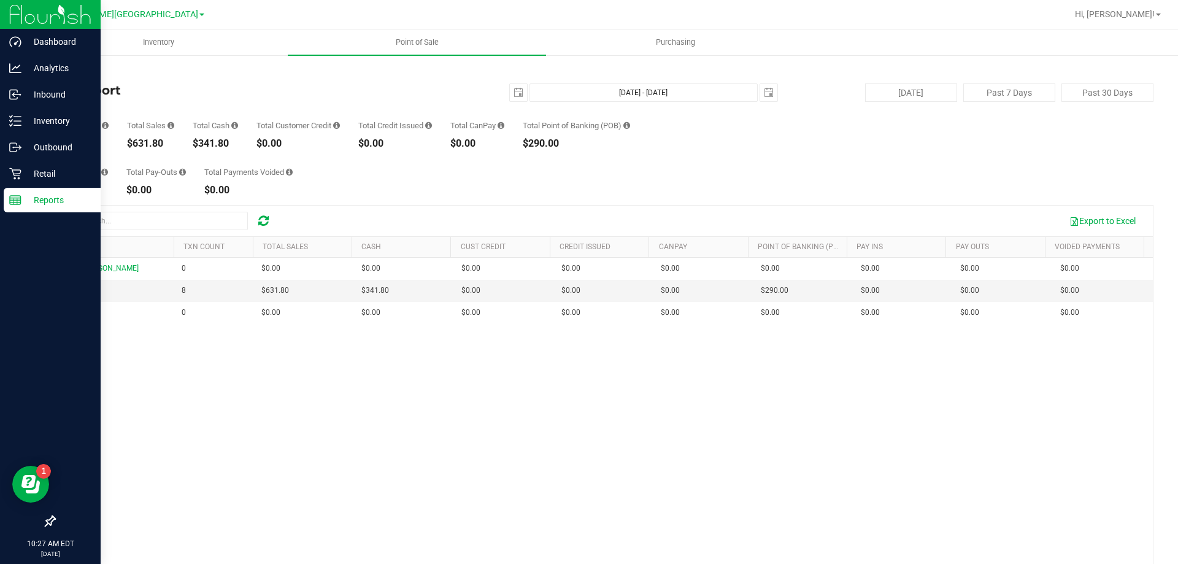
click at [263, 221] on icon at bounding box center [263, 221] width 10 height 12
click at [26, 174] on p "Retail" at bounding box center [58, 173] width 74 height 15
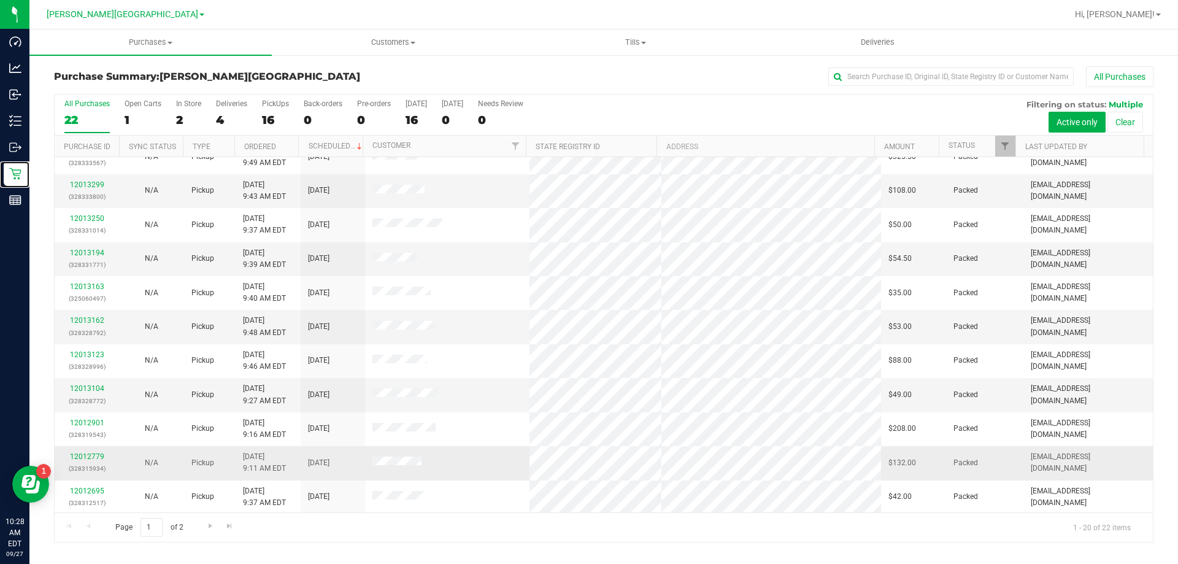
scroll to position [324, 0]
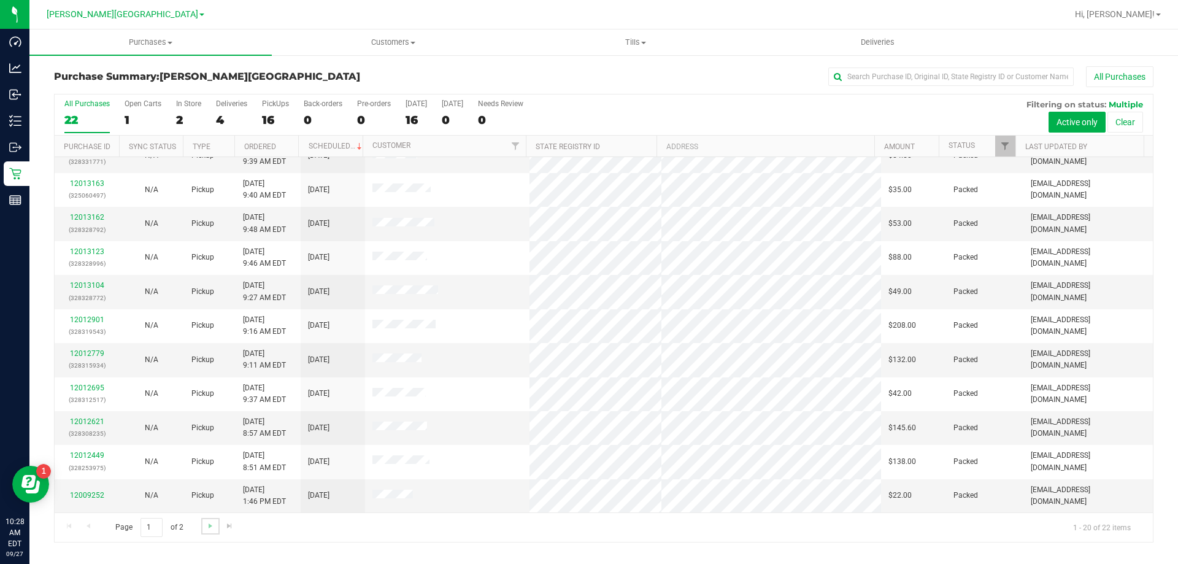
click at [208, 532] on link "Go to the next page" at bounding box center [210, 526] width 18 height 17
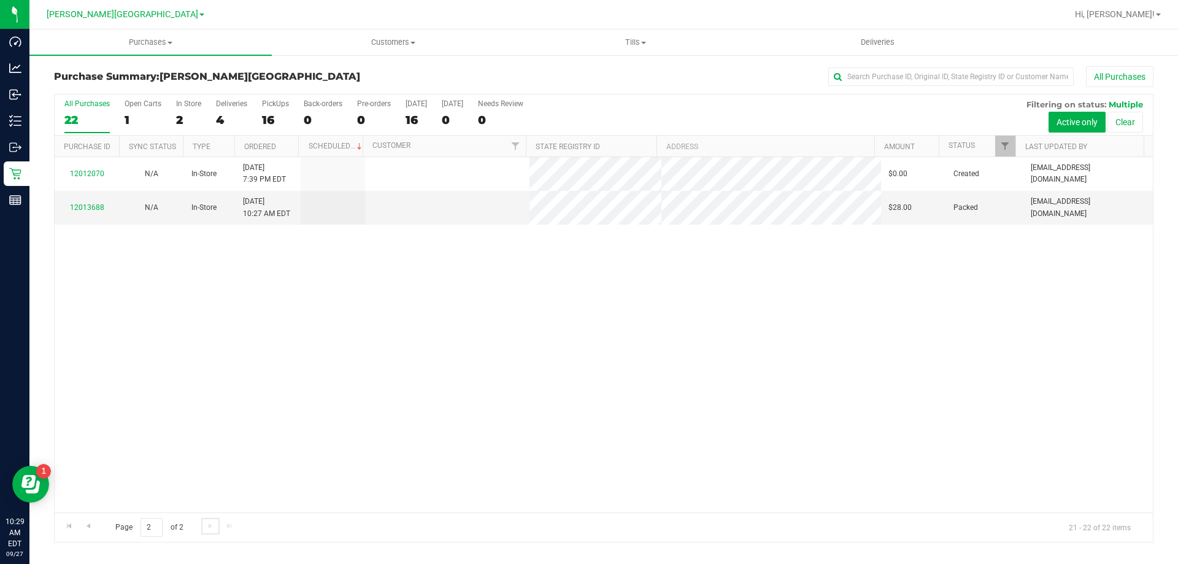
scroll to position [0, 0]
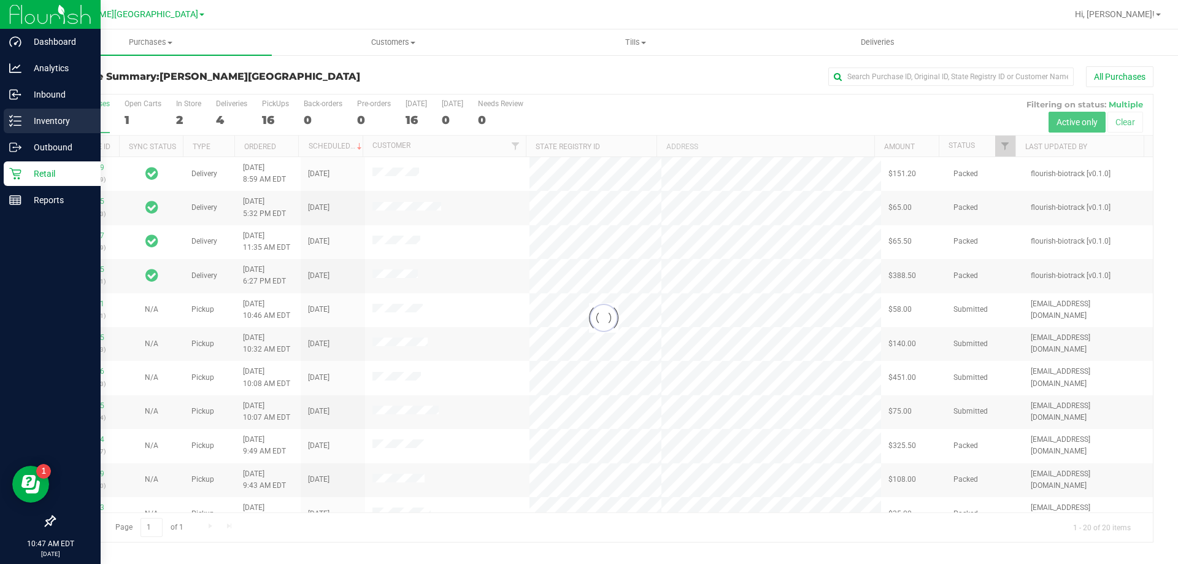
click at [18, 121] on line at bounding box center [17, 121] width 7 height 0
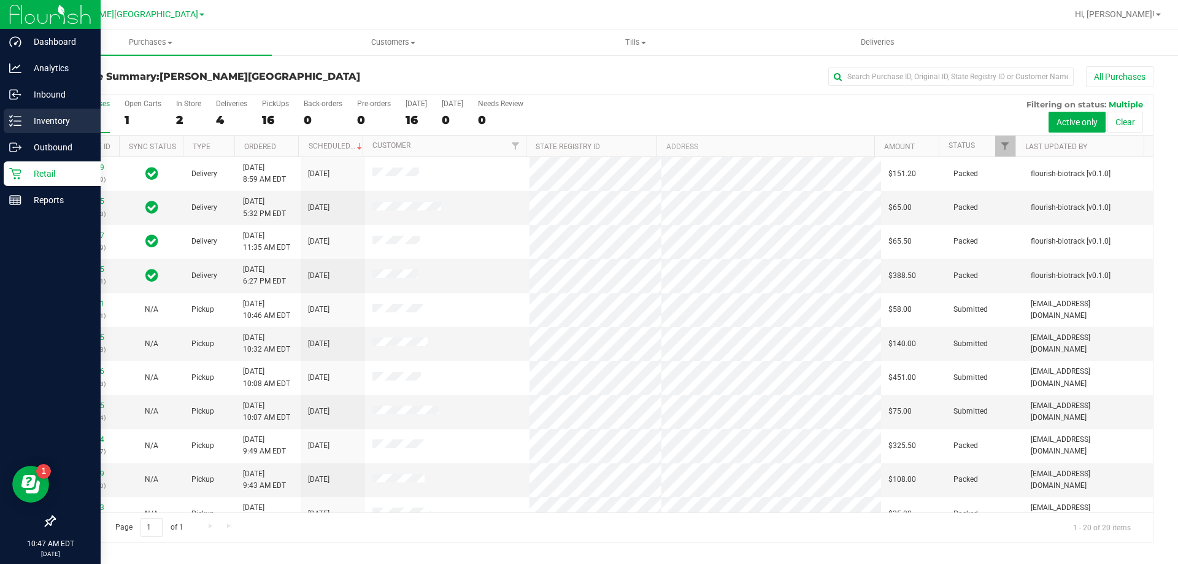
click at [18, 112] on div "Inventory" at bounding box center [52, 121] width 97 height 25
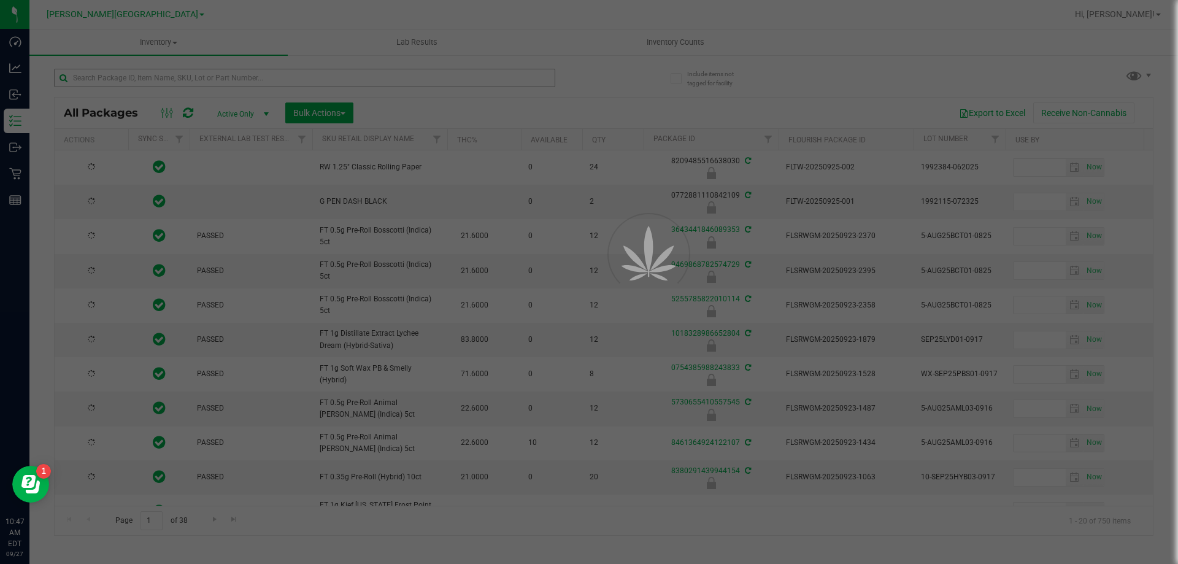
click at [214, 82] on div at bounding box center [589, 282] width 1178 height 564
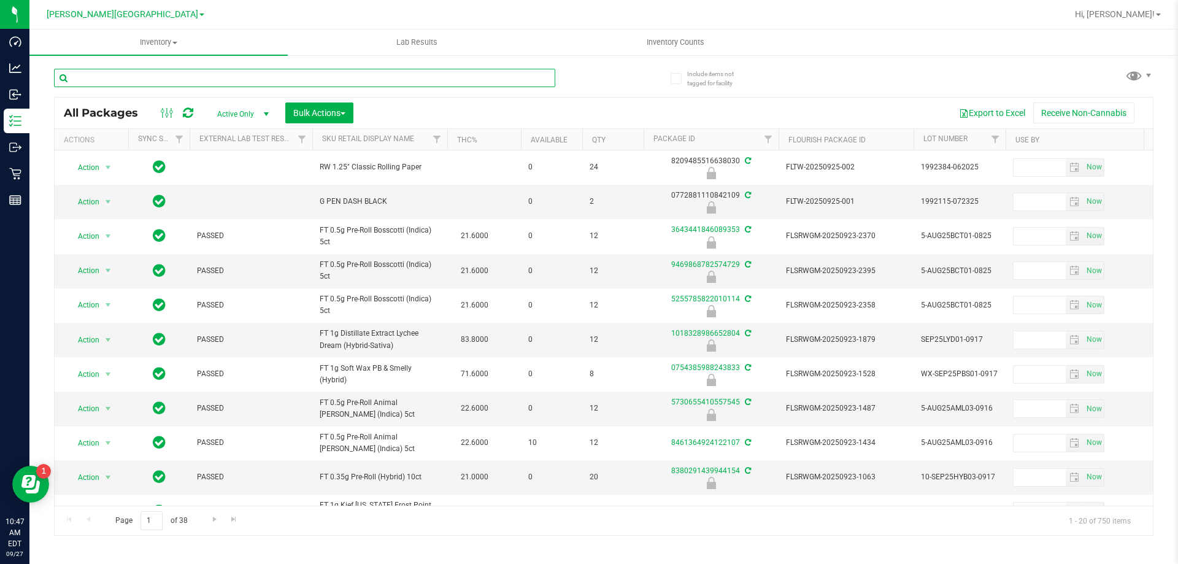
click at [214, 82] on input "text" at bounding box center [304, 78] width 501 height 18
type input "6026222509477590"
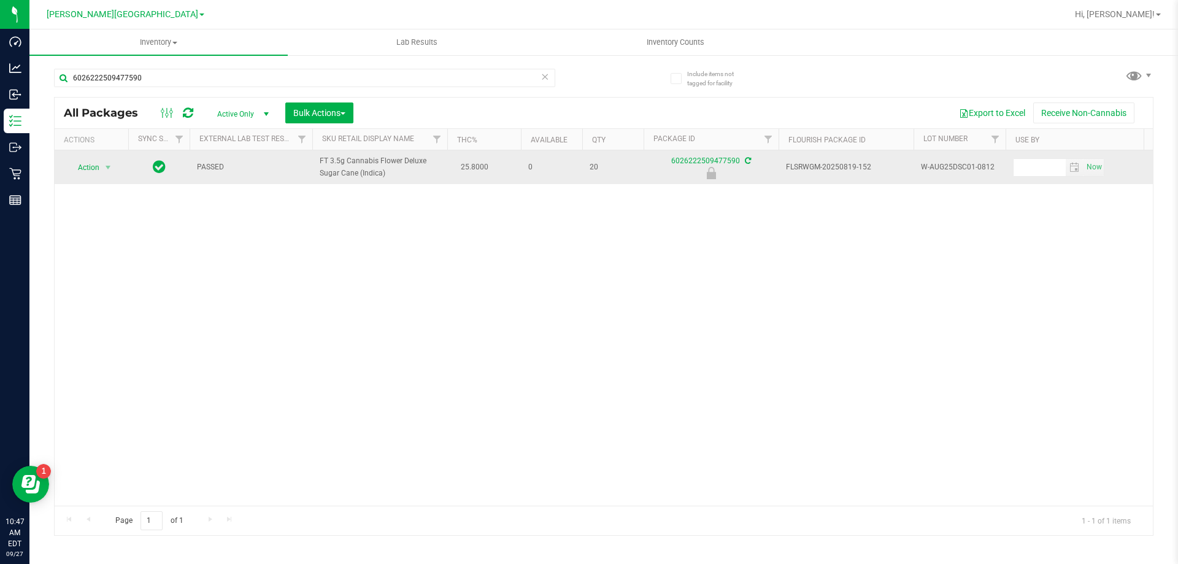
click at [84, 173] on span "Action" at bounding box center [83, 167] width 33 height 17
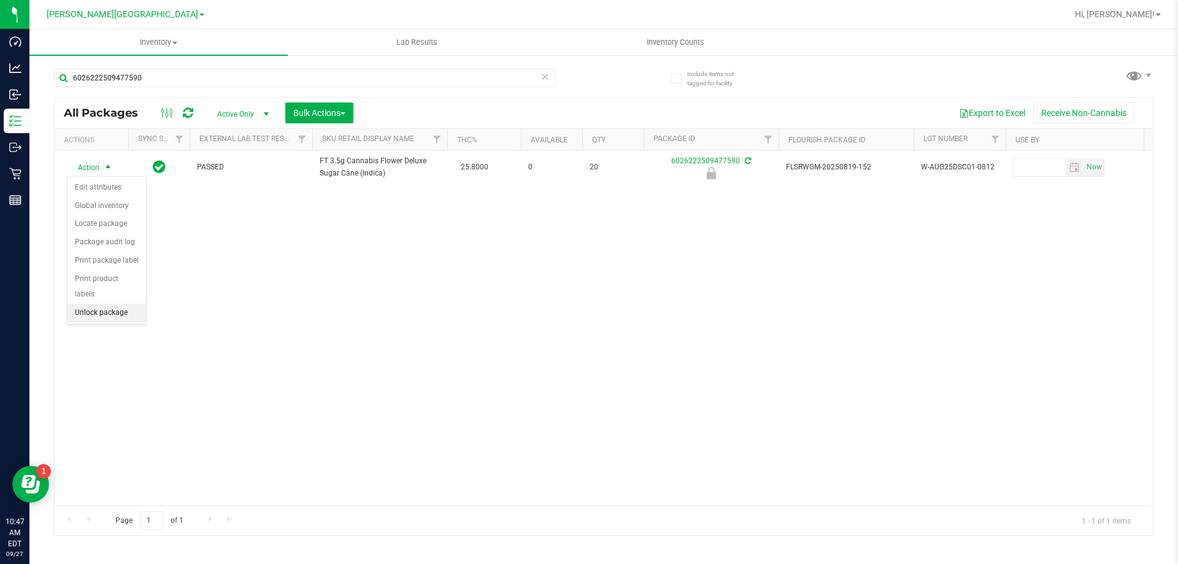
click at [110, 304] on li "Unlock package" at bounding box center [106, 313] width 79 height 18
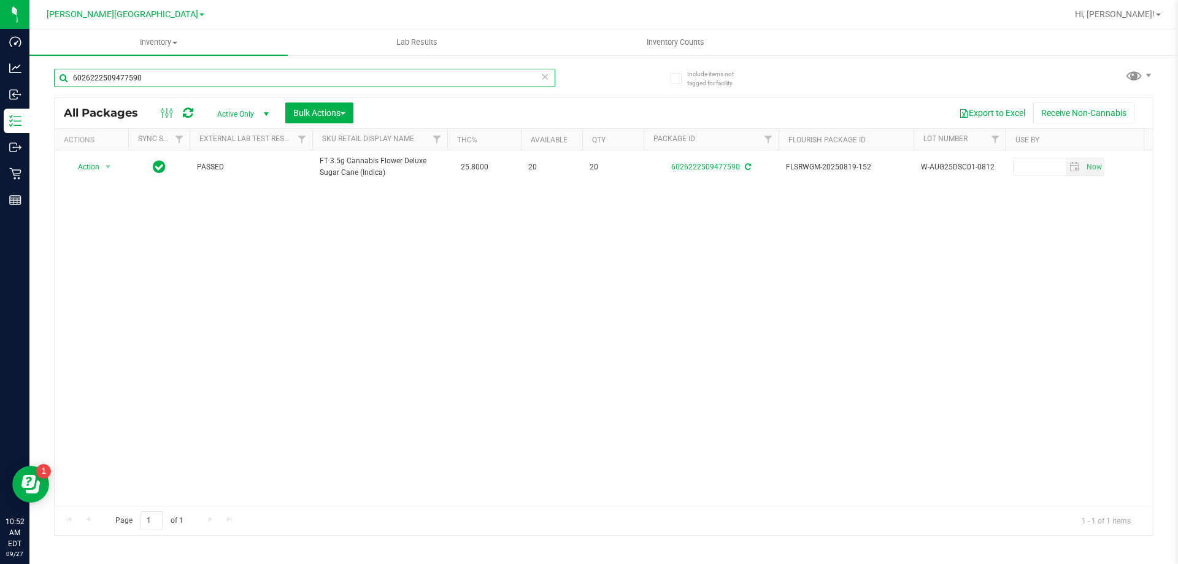
click at [207, 71] on input "6026222509477590" at bounding box center [304, 78] width 501 height 18
type input "2717870119877897"
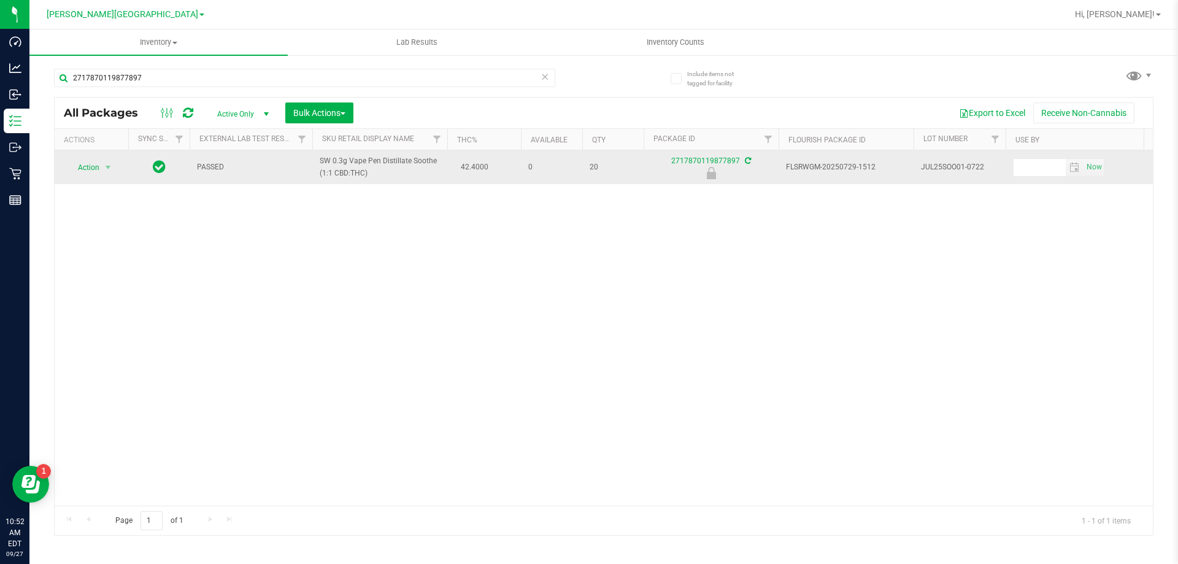
click at [101, 175] on span "select" at bounding box center [108, 167] width 15 height 17
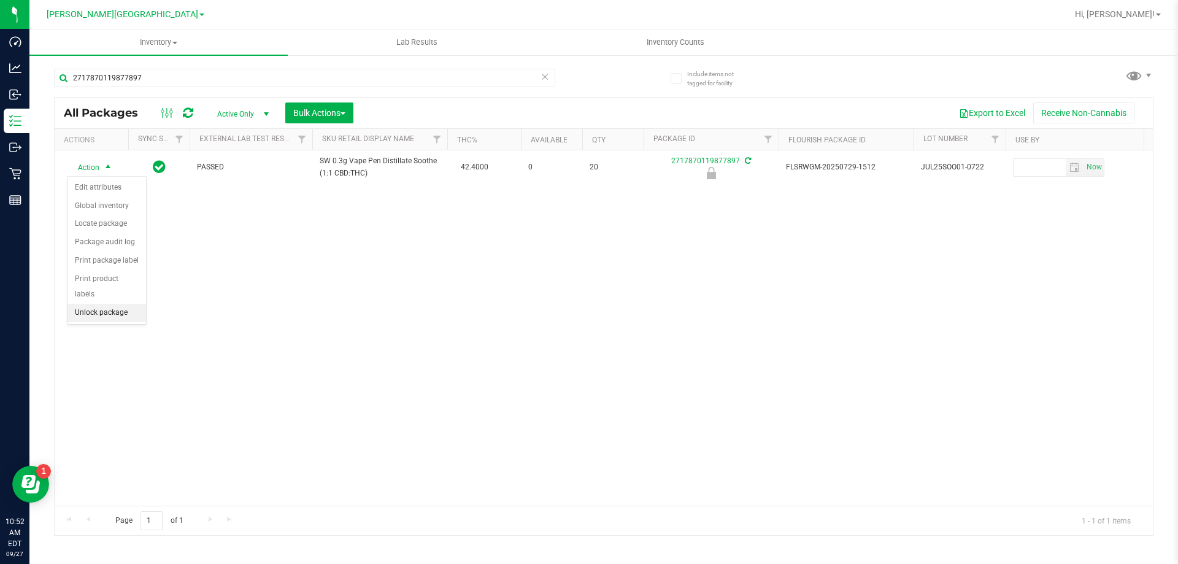
click at [110, 304] on li "Unlock package" at bounding box center [106, 313] width 79 height 18
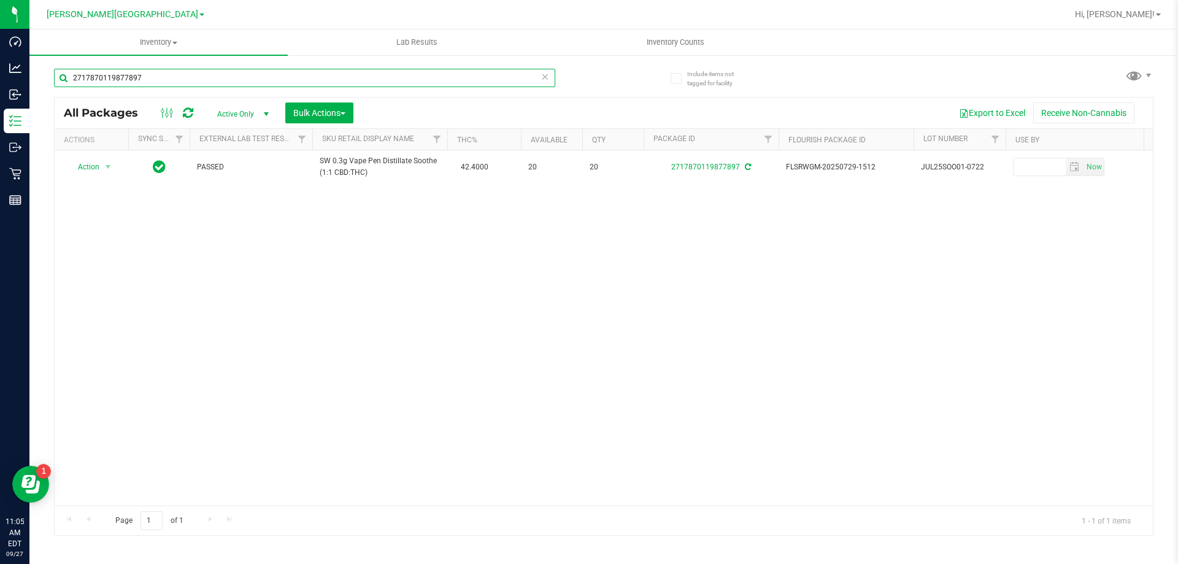
click at [293, 86] on input "2717870119877897" at bounding box center [304, 78] width 501 height 18
type input "8907242341984339"
click at [105, 148] on th "Actions" at bounding box center [92, 139] width 74 height 21
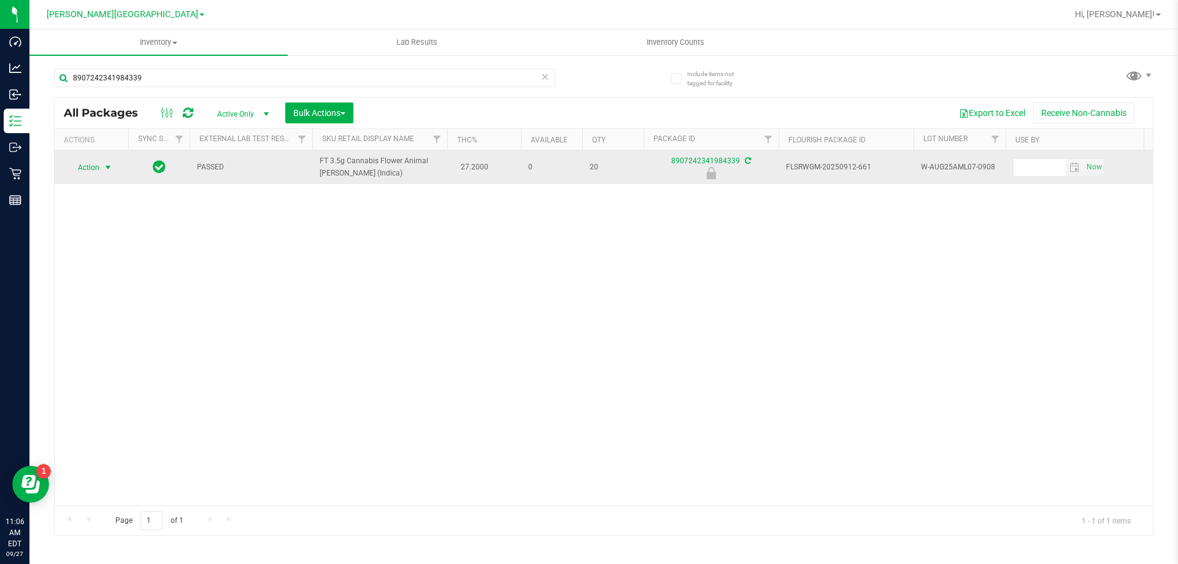
click at [106, 167] on span "select" at bounding box center [108, 168] width 10 height 10
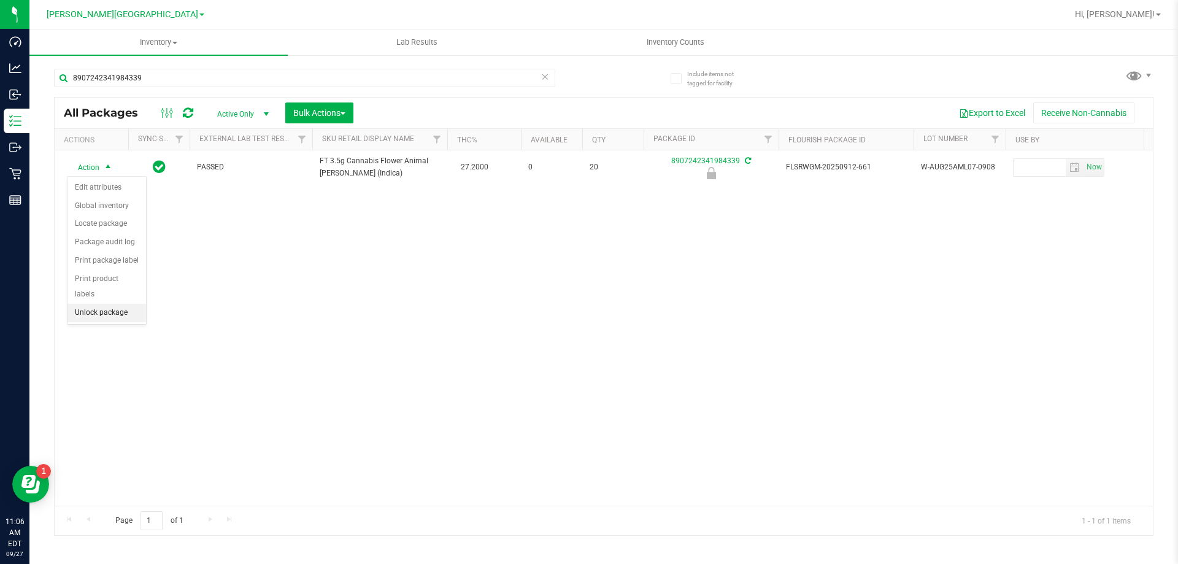
click at [122, 304] on li "Unlock package" at bounding box center [106, 313] width 79 height 18
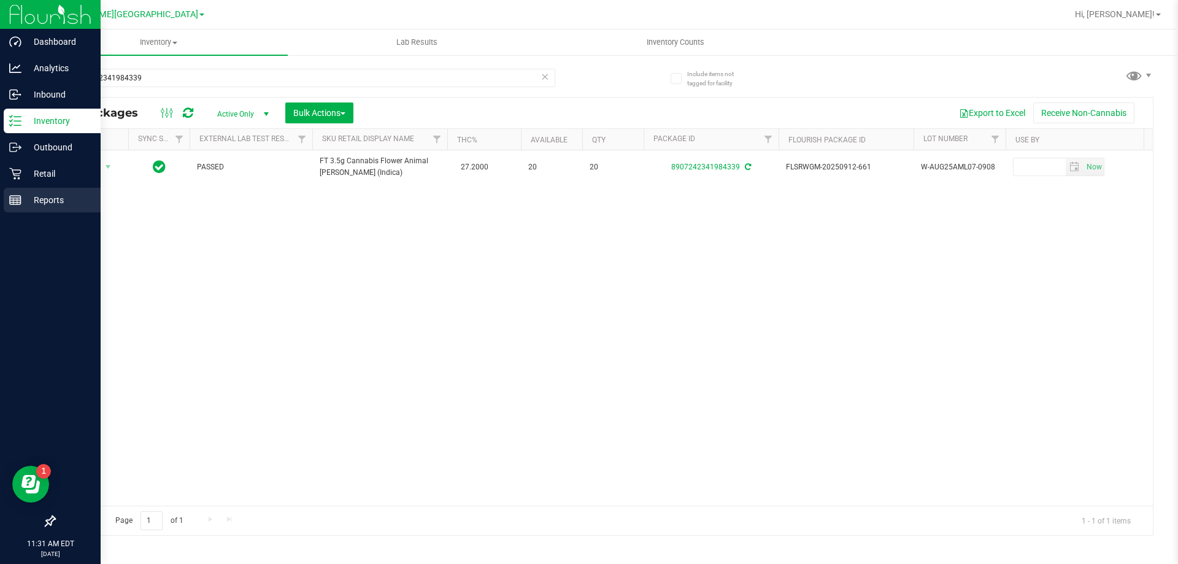
click at [61, 196] on p "Reports" at bounding box center [58, 200] width 74 height 15
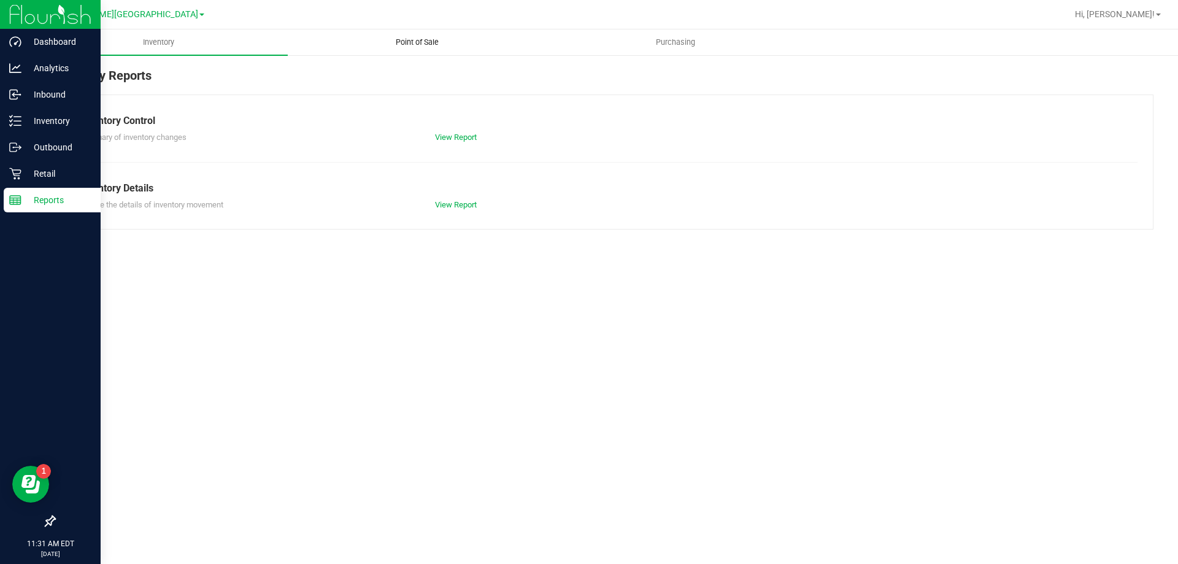
click at [405, 36] on uib-tab-heading "Point of Sale" at bounding box center [416, 42] width 257 height 25
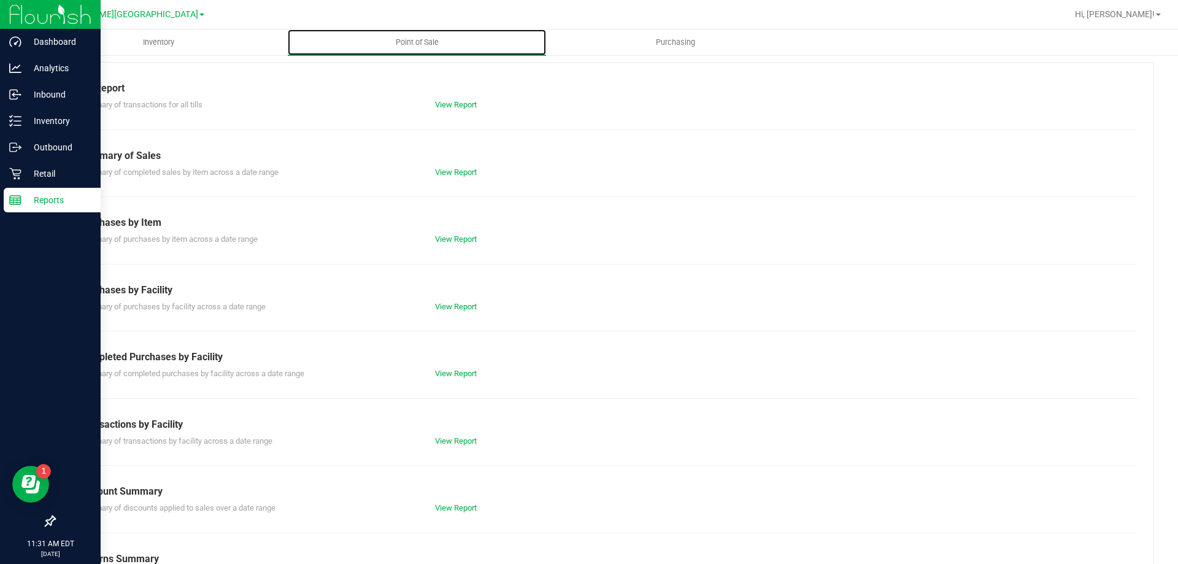
scroll to position [61, 0]
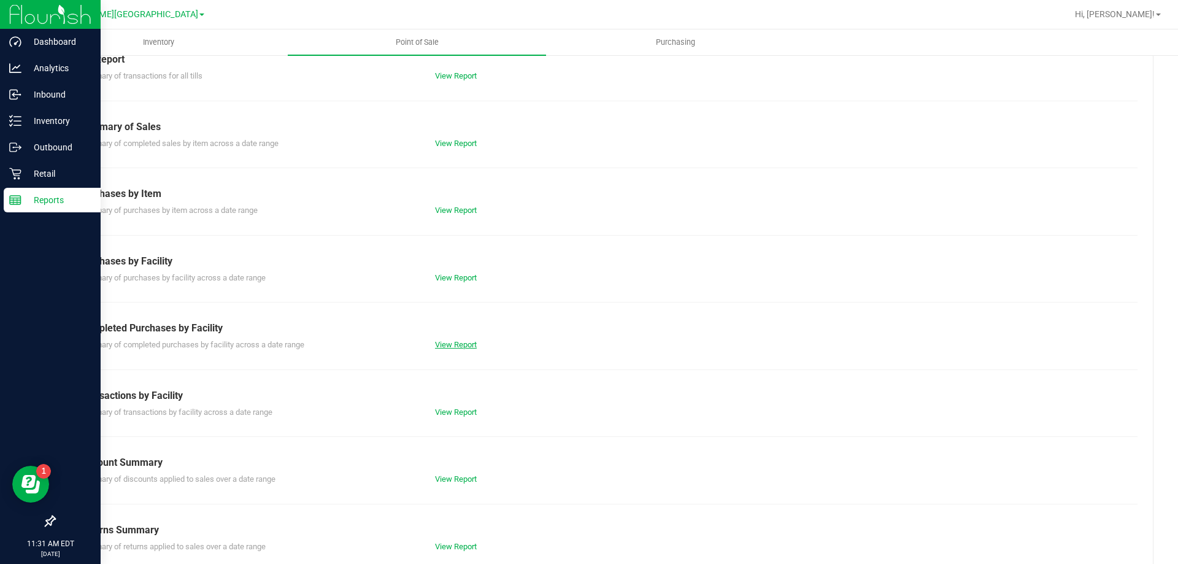
click at [453, 345] on link "View Report" at bounding box center [456, 344] width 42 height 9
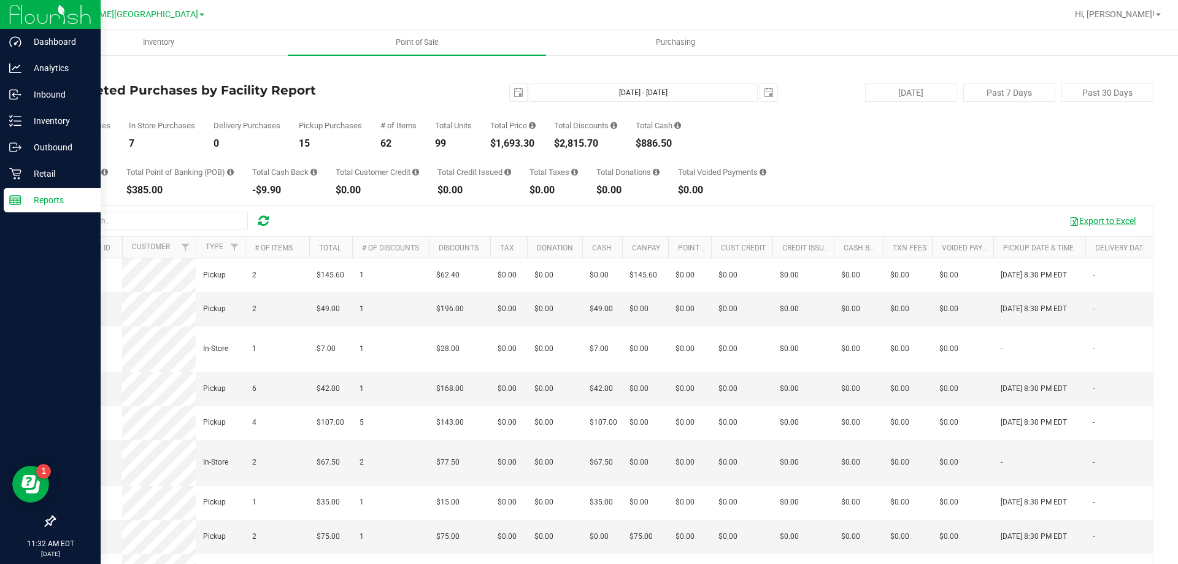
click at [1115, 221] on button "Export to Excel" at bounding box center [1102, 220] width 82 height 21
click at [262, 221] on icon at bounding box center [263, 221] width 10 height 12
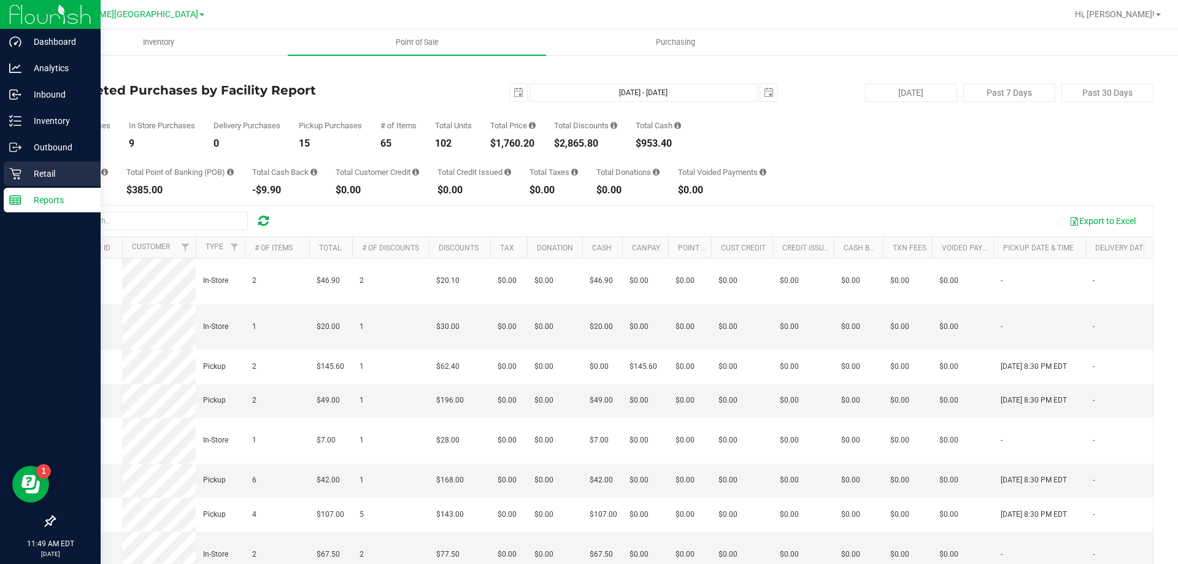
click at [26, 168] on p "Retail" at bounding box center [58, 173] width 74 height 15
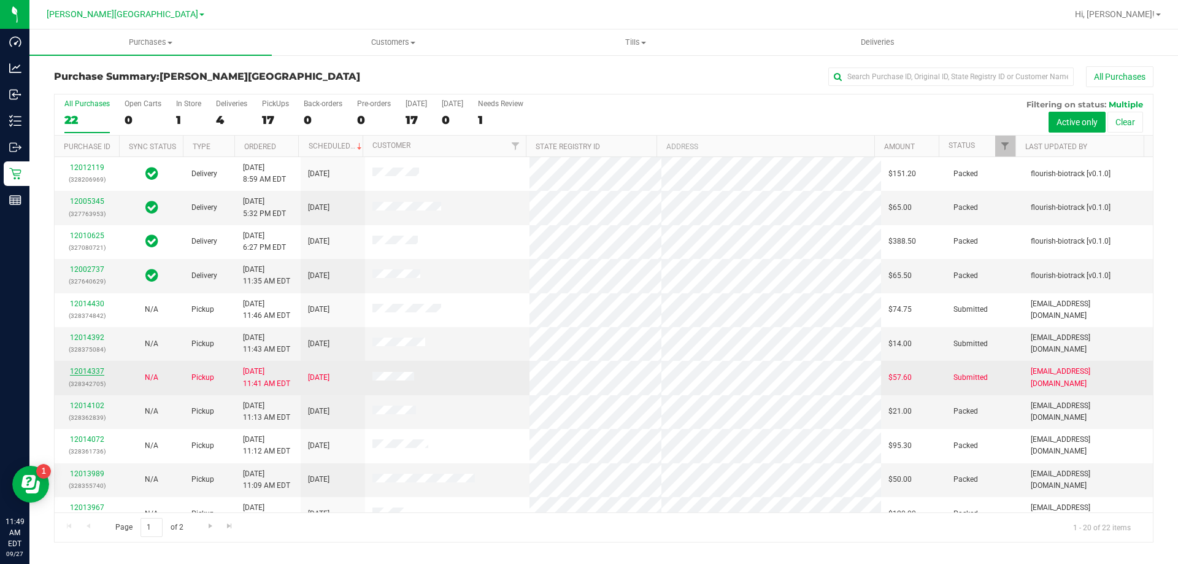
click at [88, 371] on link "12014337" at bounding box center [87, 371] width 34 height 9
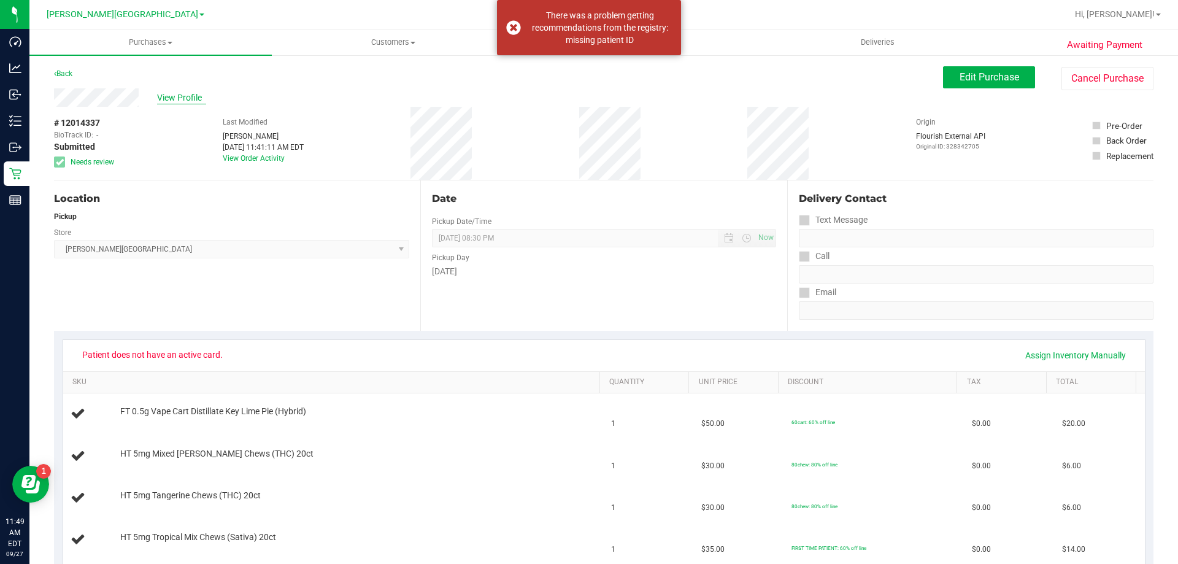
click at [177, 96] on span "View Profile" at bounding box center [181, 97] width 49 height 13
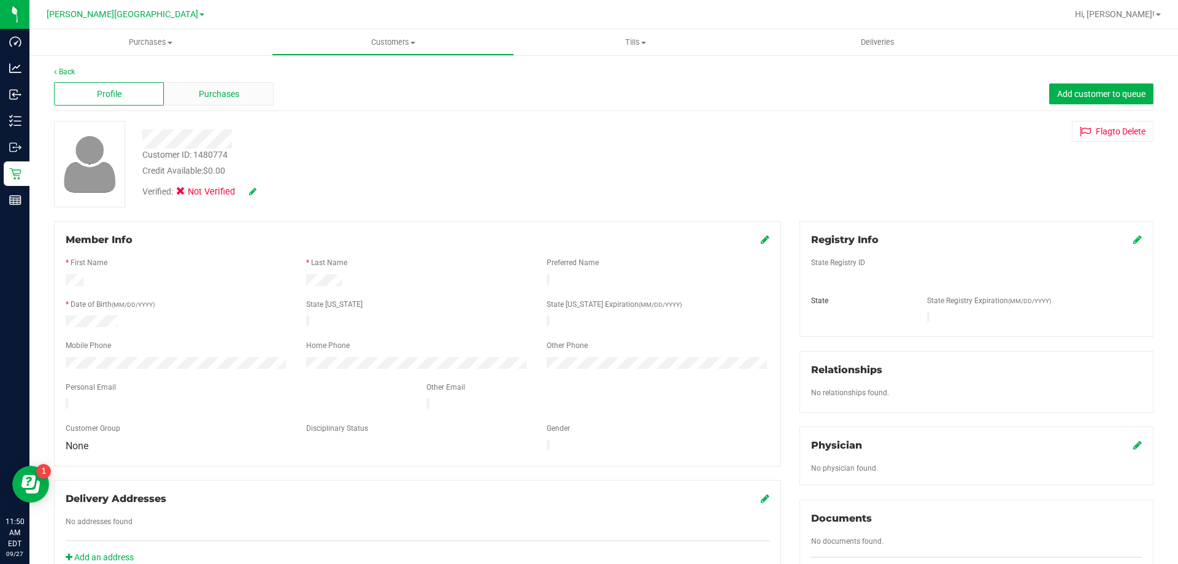
click at [201, 93] on span "Purchases" at bounding box center [219, 94] width 40 height 13
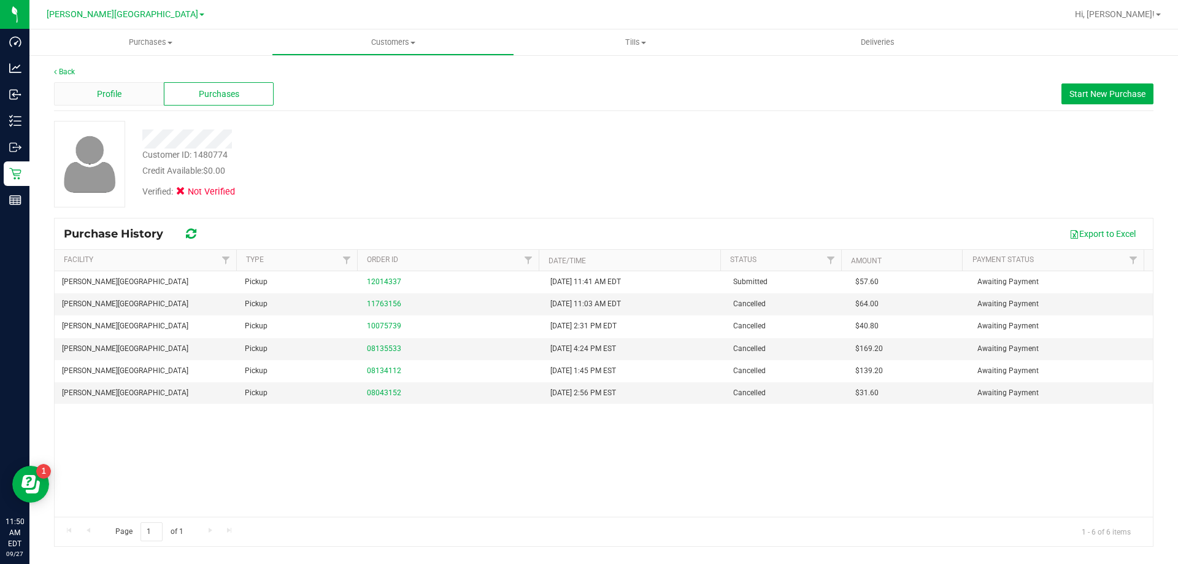
click at [125, 93] on div "Profile" at bounding box center [109, 93] width 110 height 23
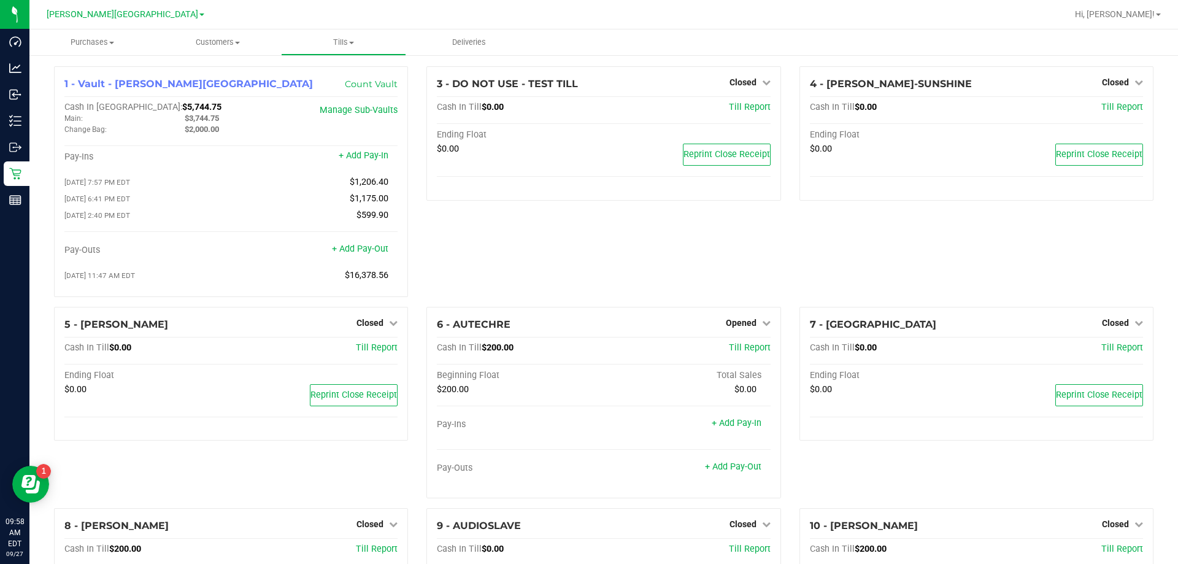
scroll to position [487, 0]
